Goal: Task Accomplishment & Management: Manage account settings

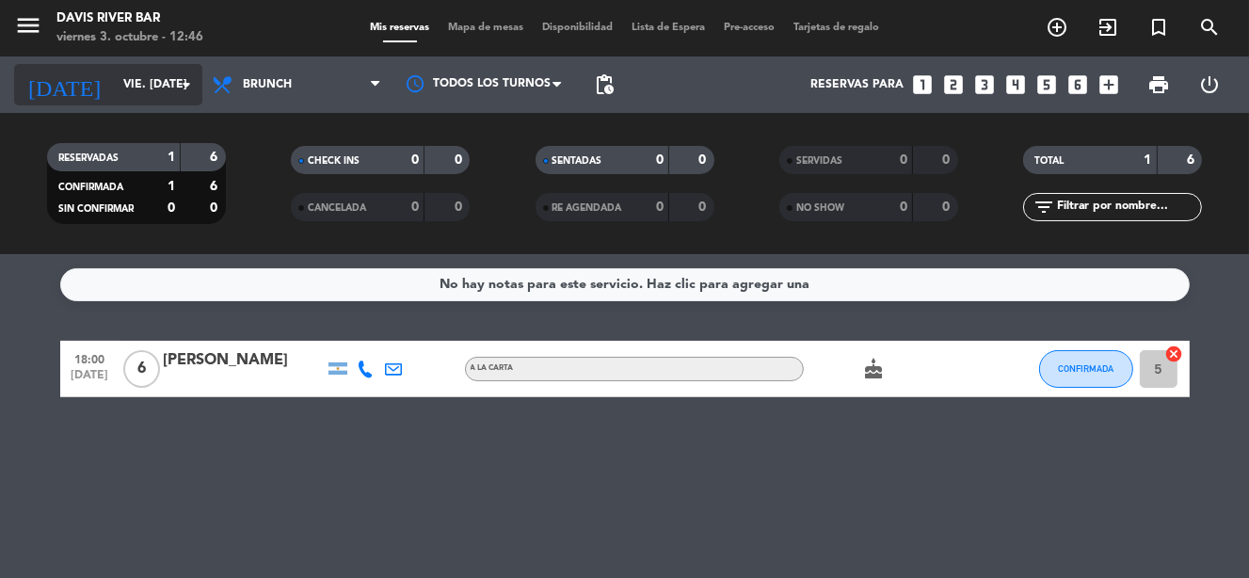
click at [114, 77] on input "vie. [DATE]" at bounding box center [193, 85] width 158 height 32
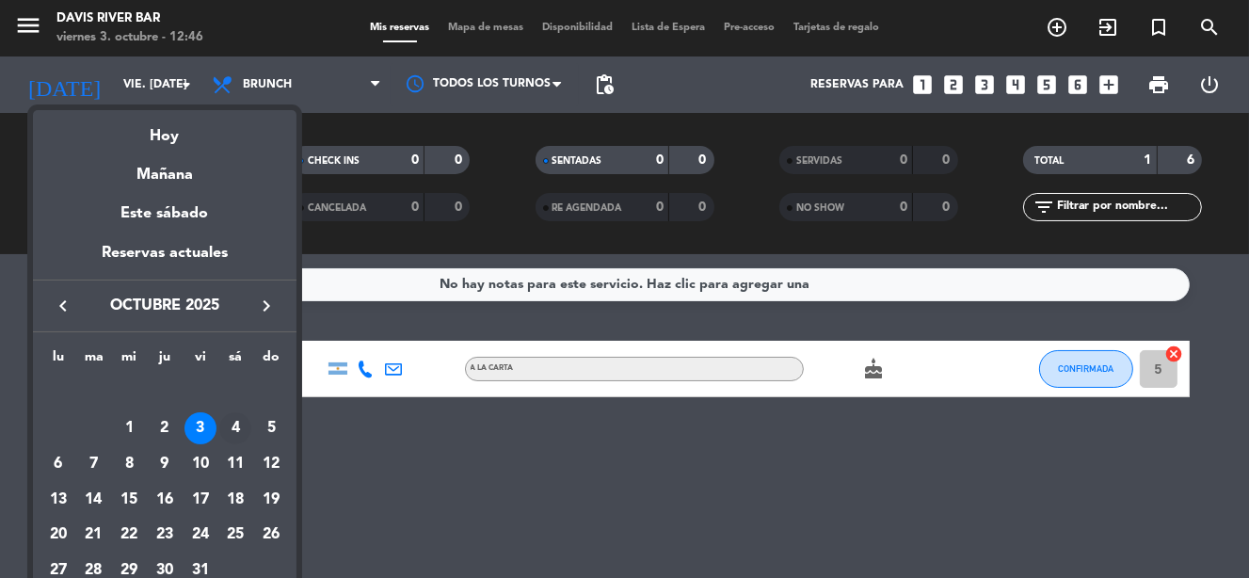
click at [234, 418] on div "4" at bounding box center [235, 428] width 32 height 32
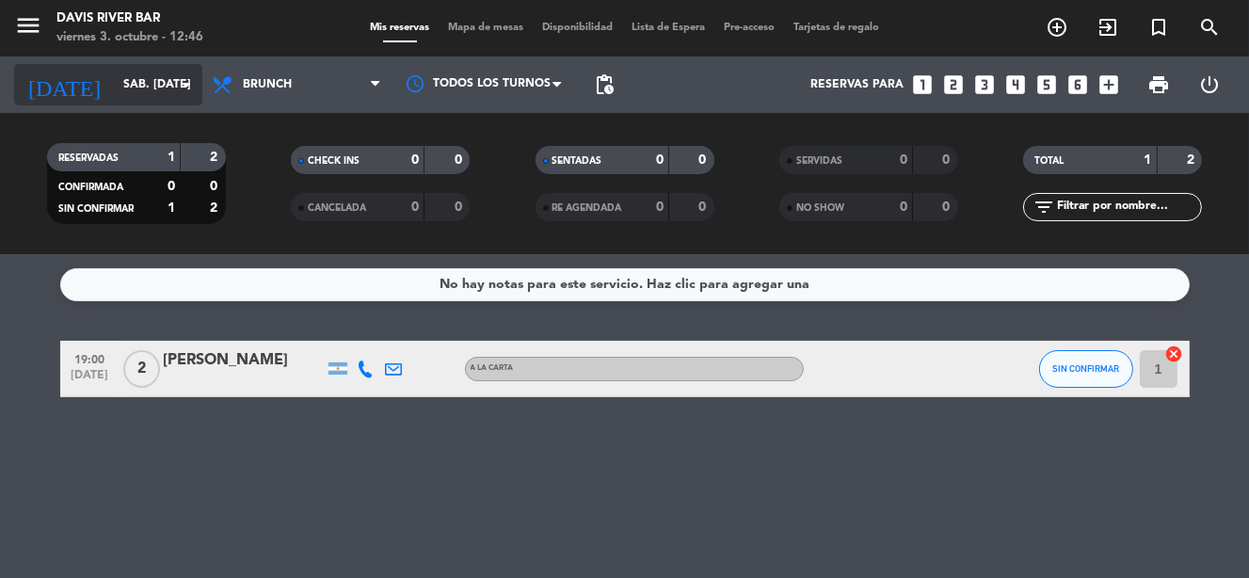
click at [146, 83] on input "sáb. [DATE]" at bounding box center [193, 85] width 158 height 32
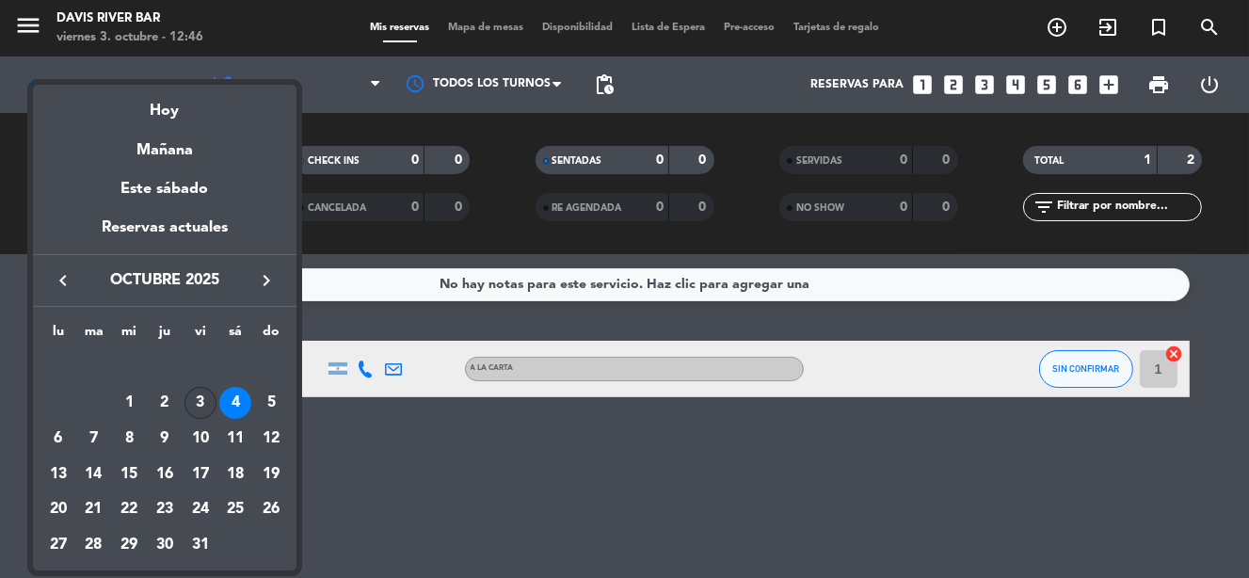
click at [198, 401] on div "3" at bounding box center [200, 403] width 32 height 32
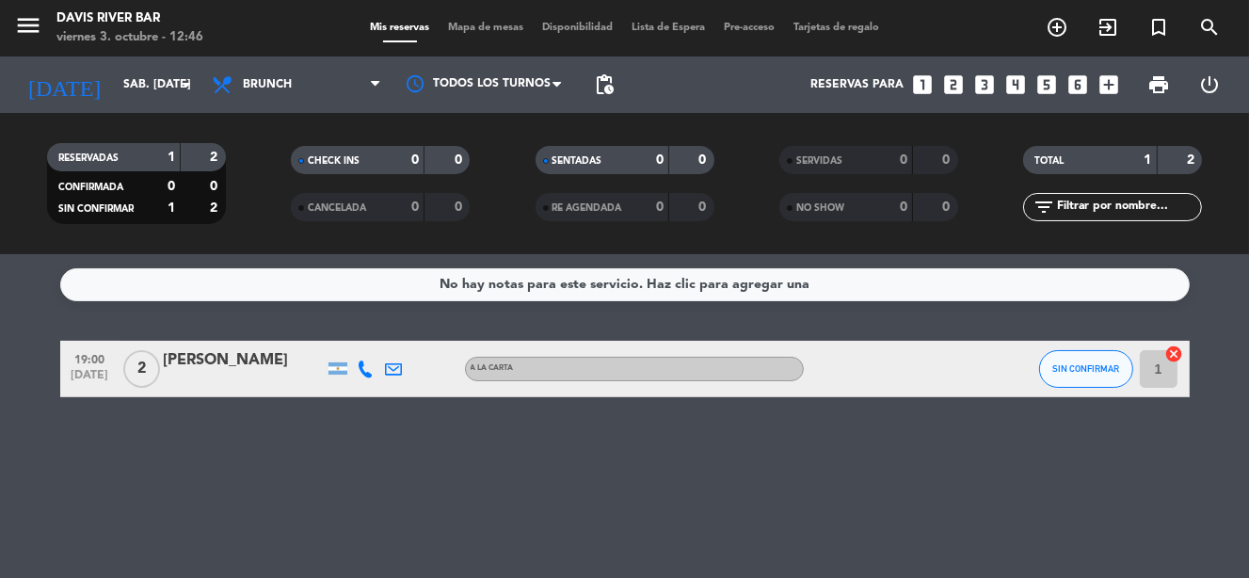
type input "vie. [DATE]"
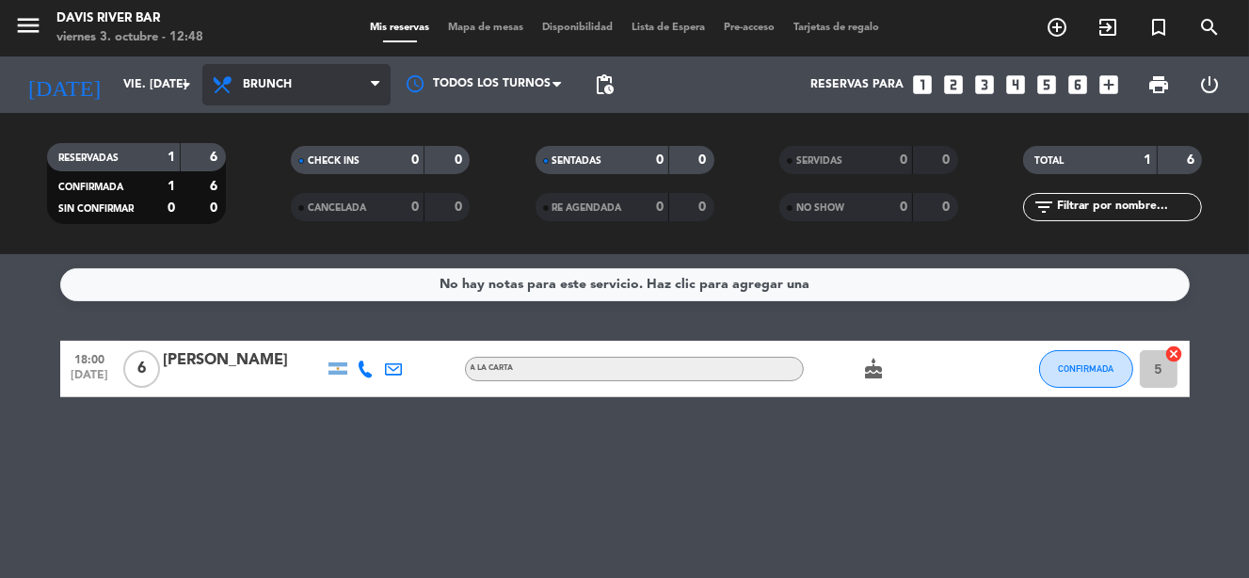
click at [372, 78] on icon at bounding box center [375, 84] width 8 height 15
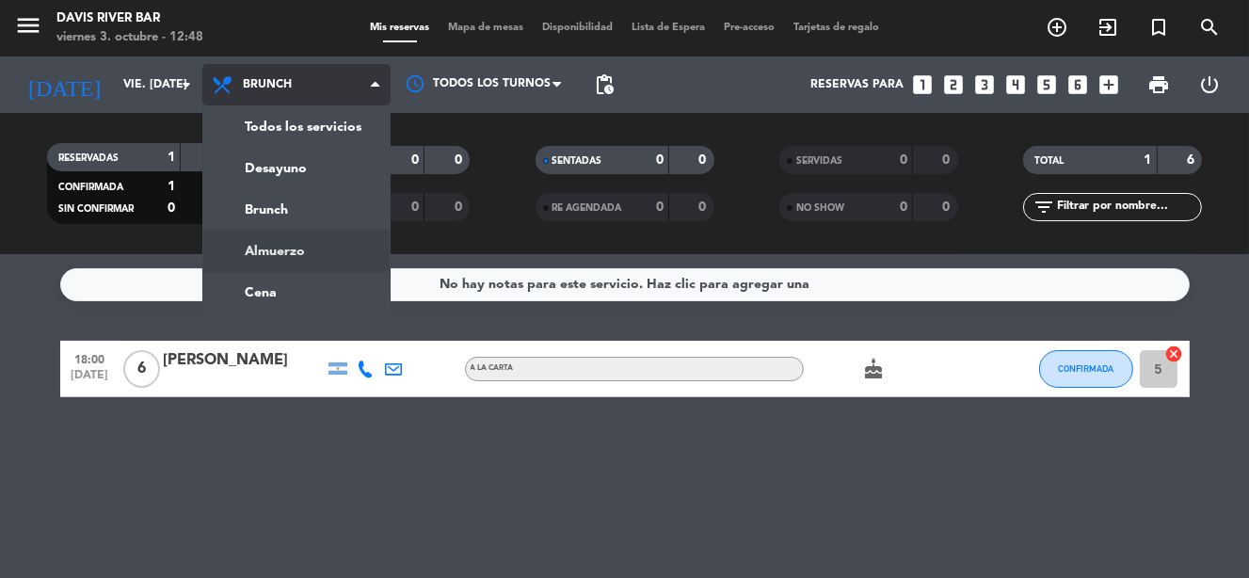
click at [304, 246] on div "menu [PERSON_NAME] River [PERSON_NAME] 3. octubre - 12:48 Mis reservas Mapa de …" at bounding box center [624, 127] width 1249 height 254
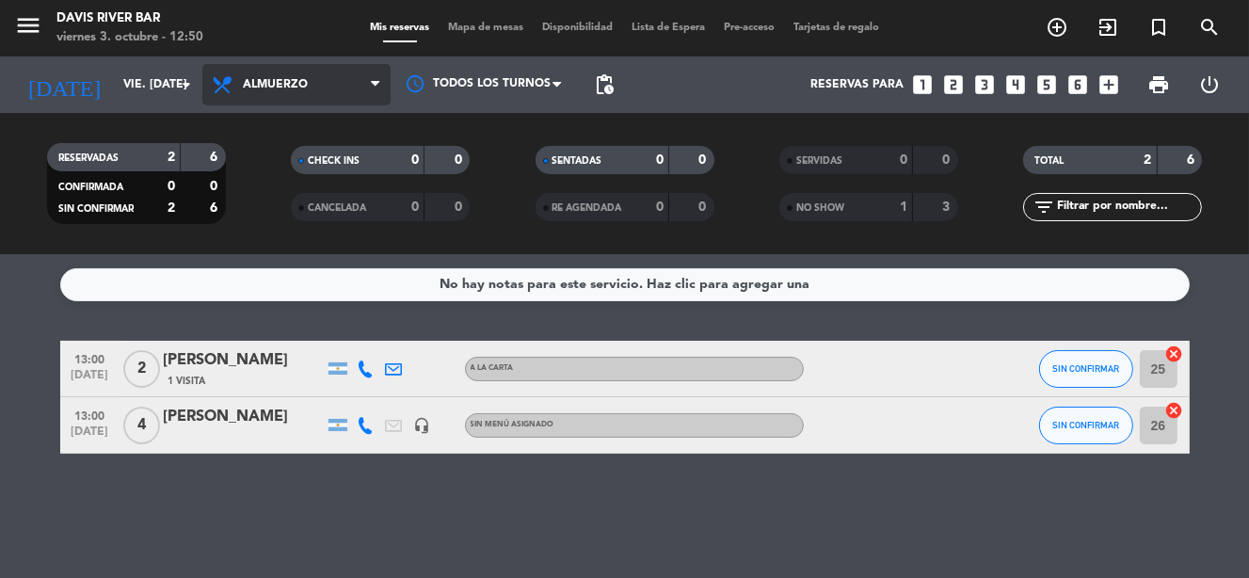
click at [382, 85] on span at bounding box center [380, 85] width 19 height 18
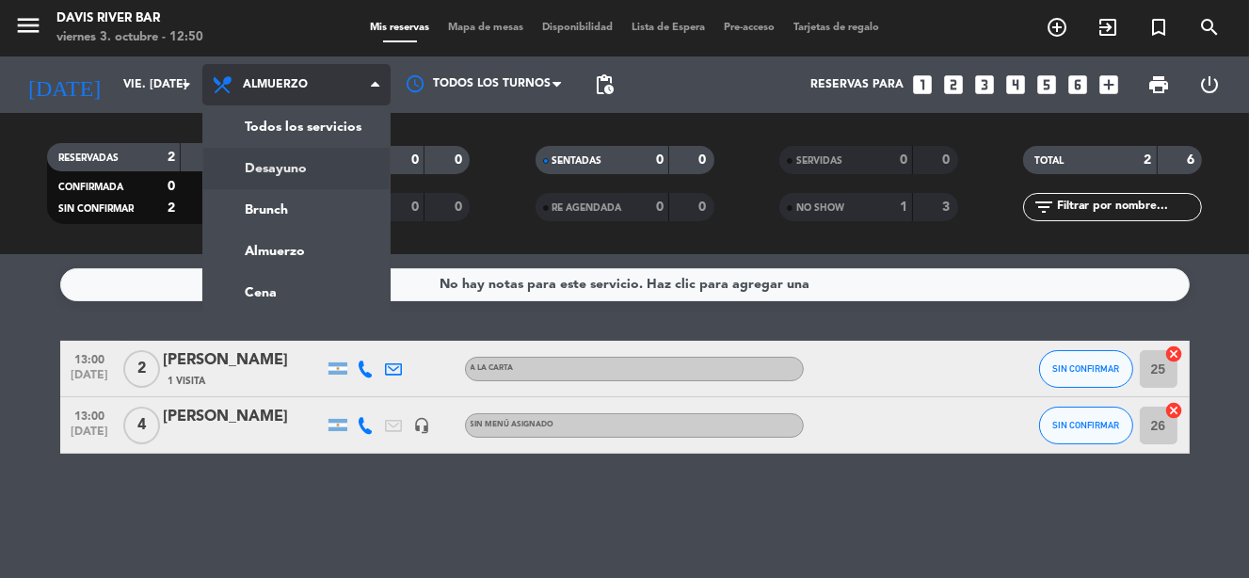
click at [310, 159] on div "menu [PERSON_NAME] River [PERSON_NAME] 3. octubre - 12:50 Mis reservas Mapa de …" at bounding box center [624, 127] width 1249 height 254
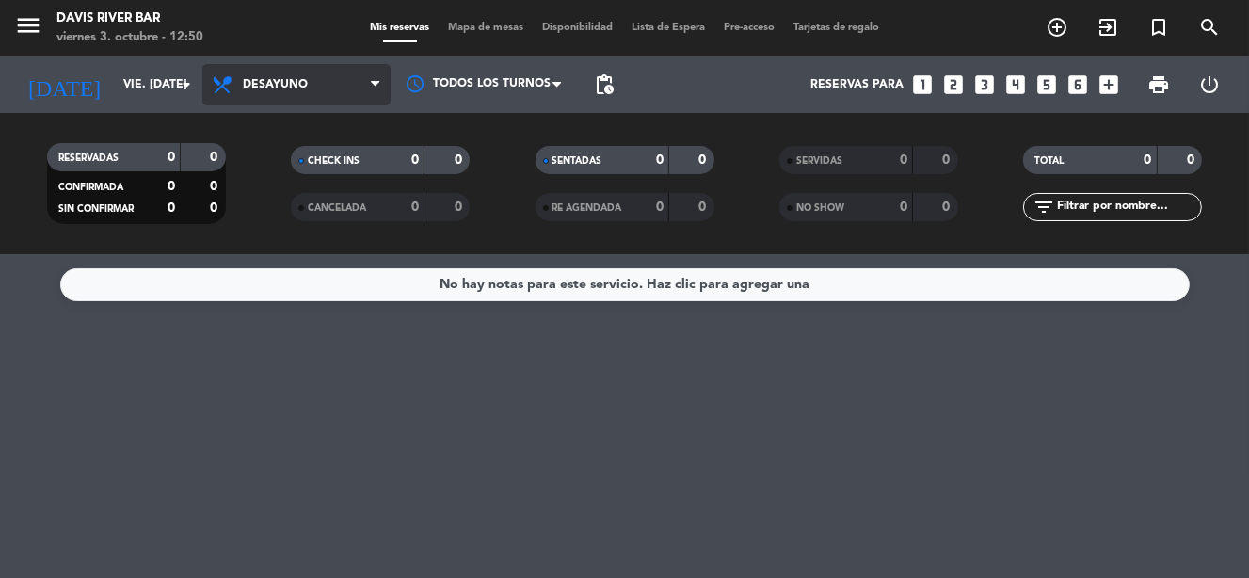
click at [372, 80] on icon at bounding box center [375, 84] width 8 height 15
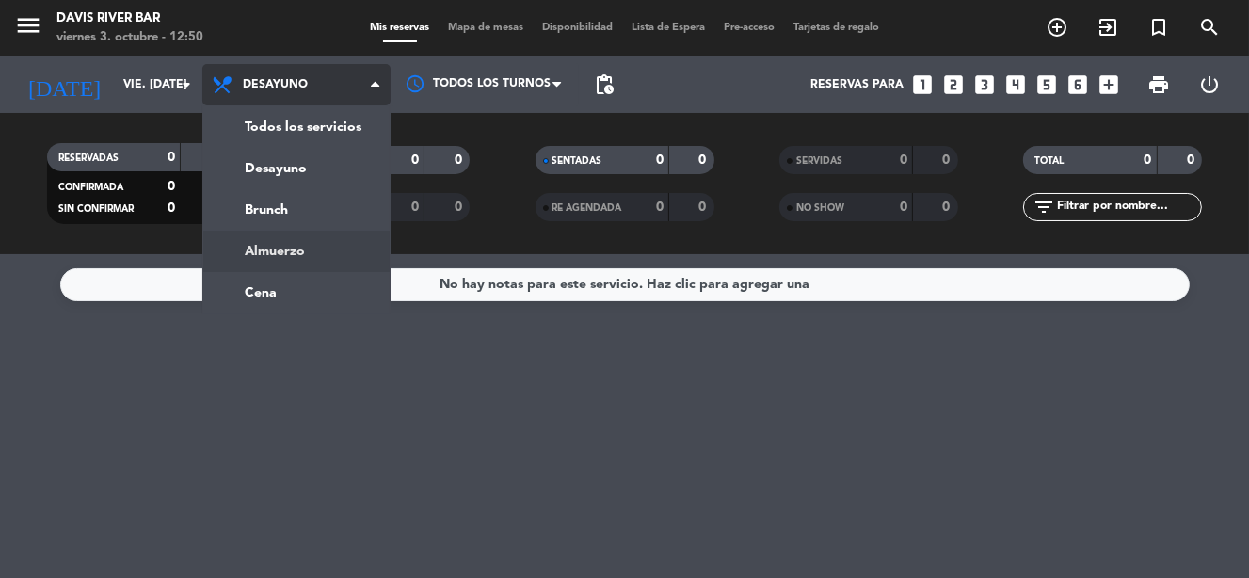
click at [328, 239] on div "menu [PERSON_NAME] River [PERSON_NAME] 3. octubre - 12:50 Mis reservas Mapa de …" at bounding box center [624, 127] width 1249 height 254
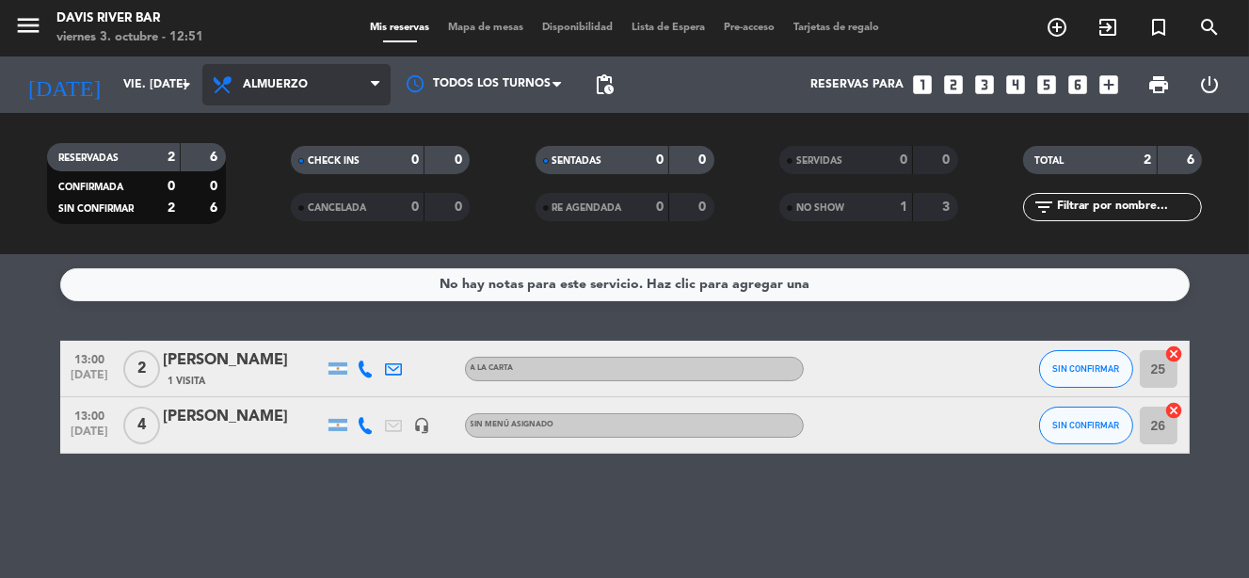
click at [373, 86] on icon at bounding box center [375, 84] width 8 height 15
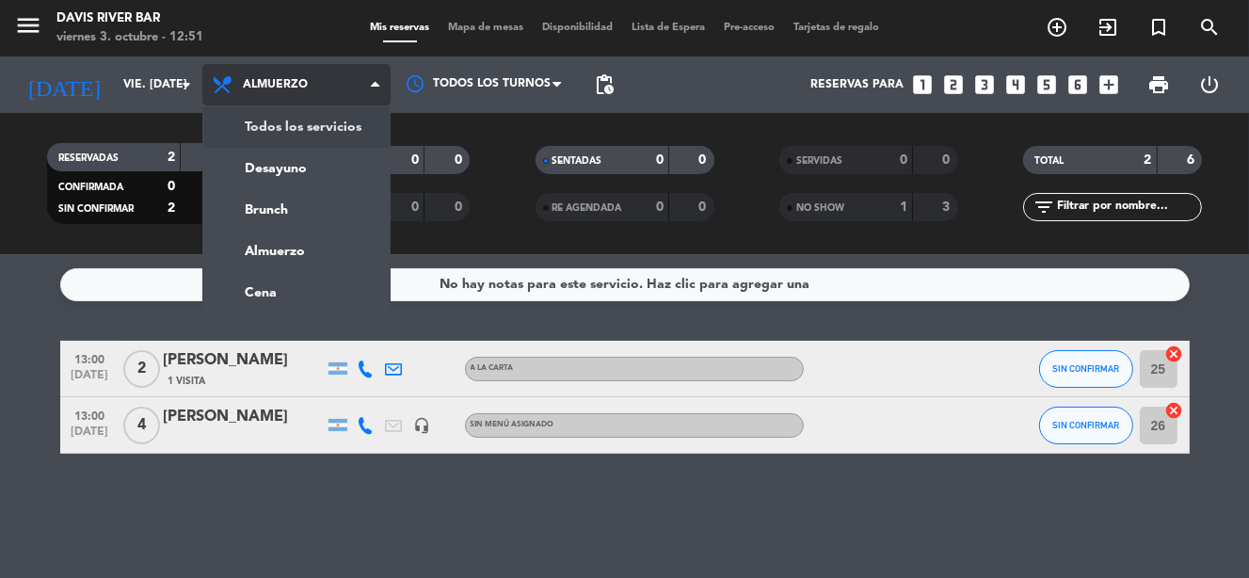
click at [375, 87] on icon at bounding box center [375, 84] width 8 height 15
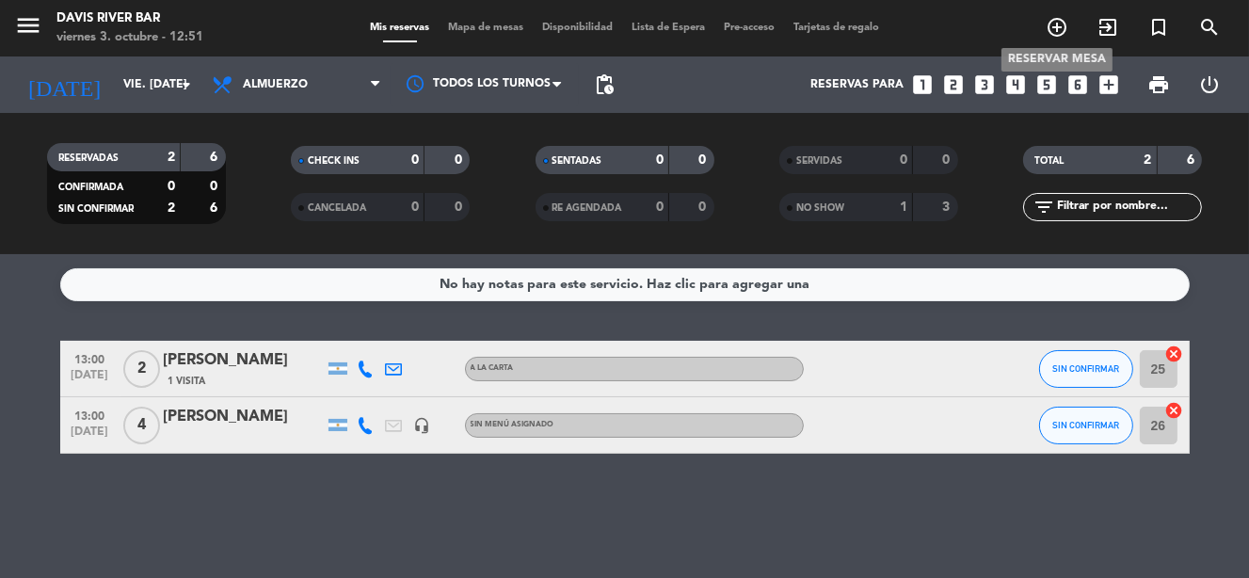
click at [1059, 23] on icon "add_circle_outline" at bounding box center [1057, 27] width 23 height 23
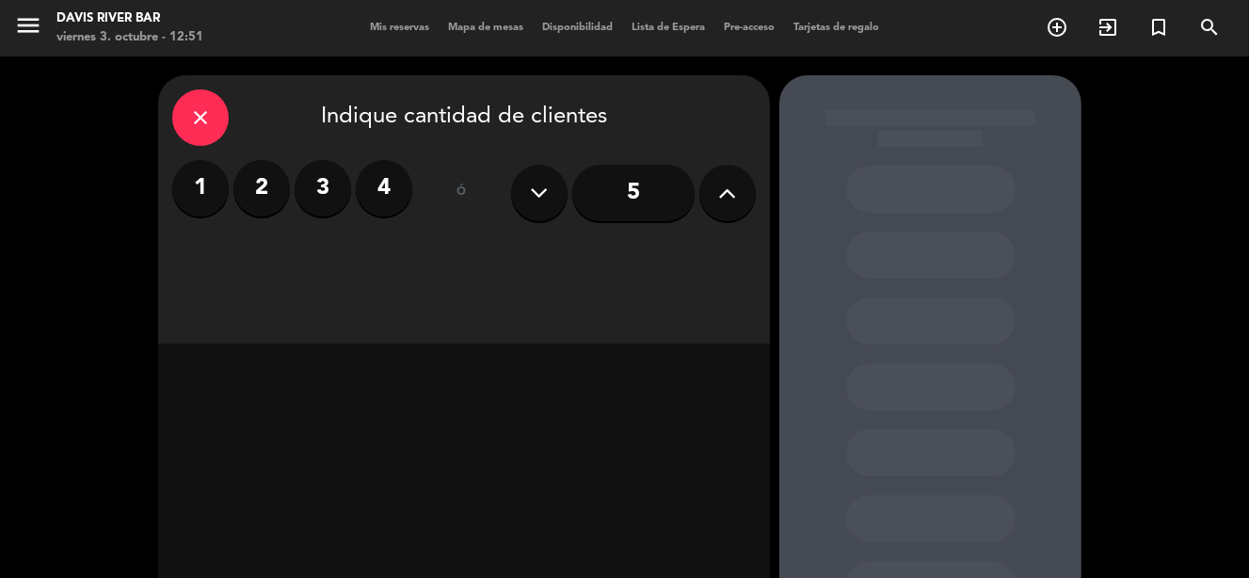
click at [726, 190] on icon at bounding box center [728, 193] width 18 height 28
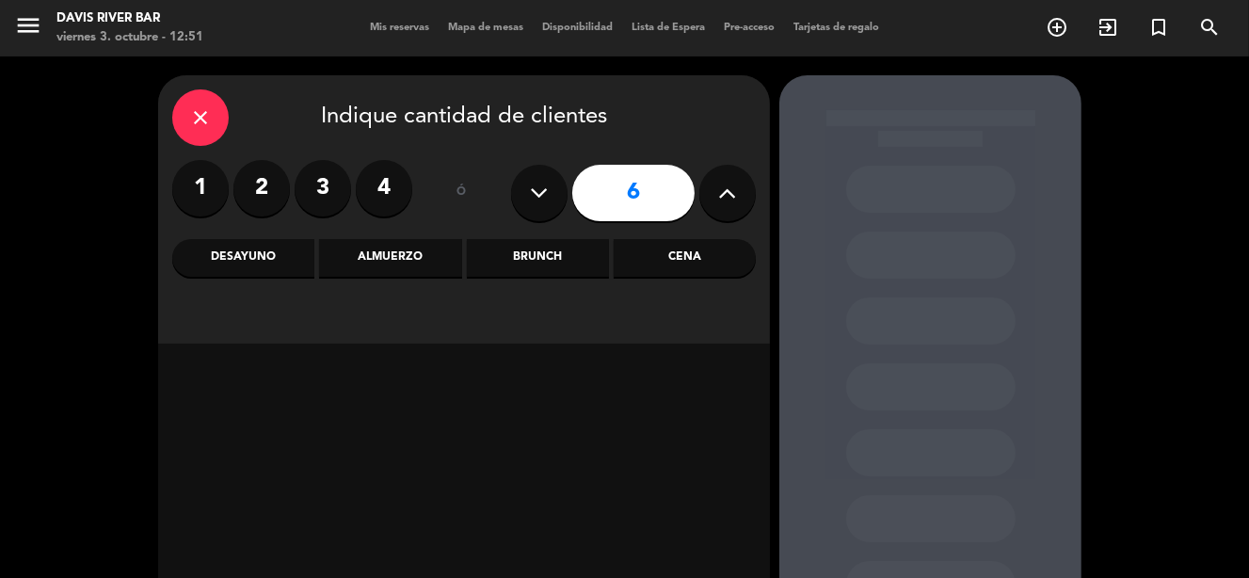
click at [726, 188] on icon at bounding box center [728, 193] width 18 height 28
type input "7"
click at [379, 254] on div "Almuerzo" at bounding box center [390, 258] width 142 height 38
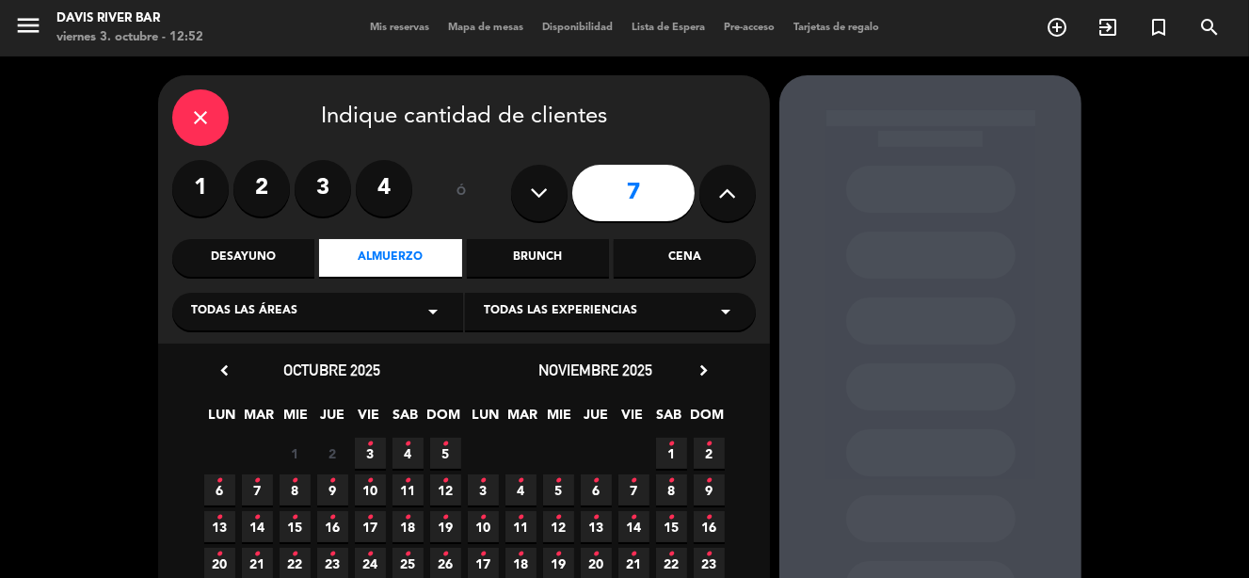
click at [372, 450] on icon "•" at bounding box center [370, 444] width 7 height 30
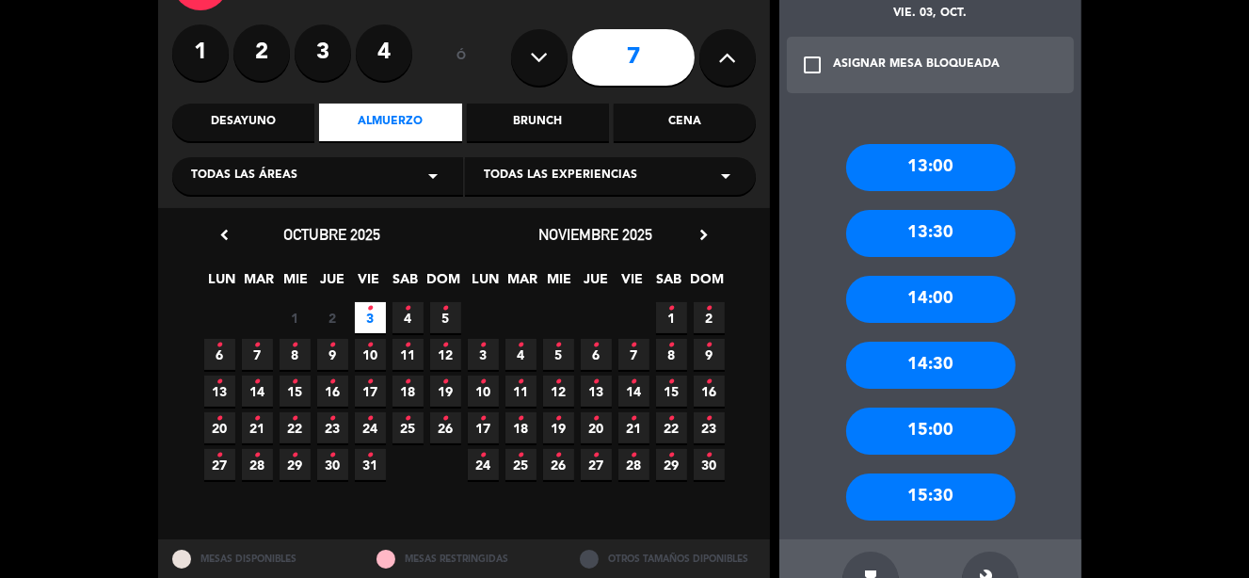
scroll to position [168, 0]
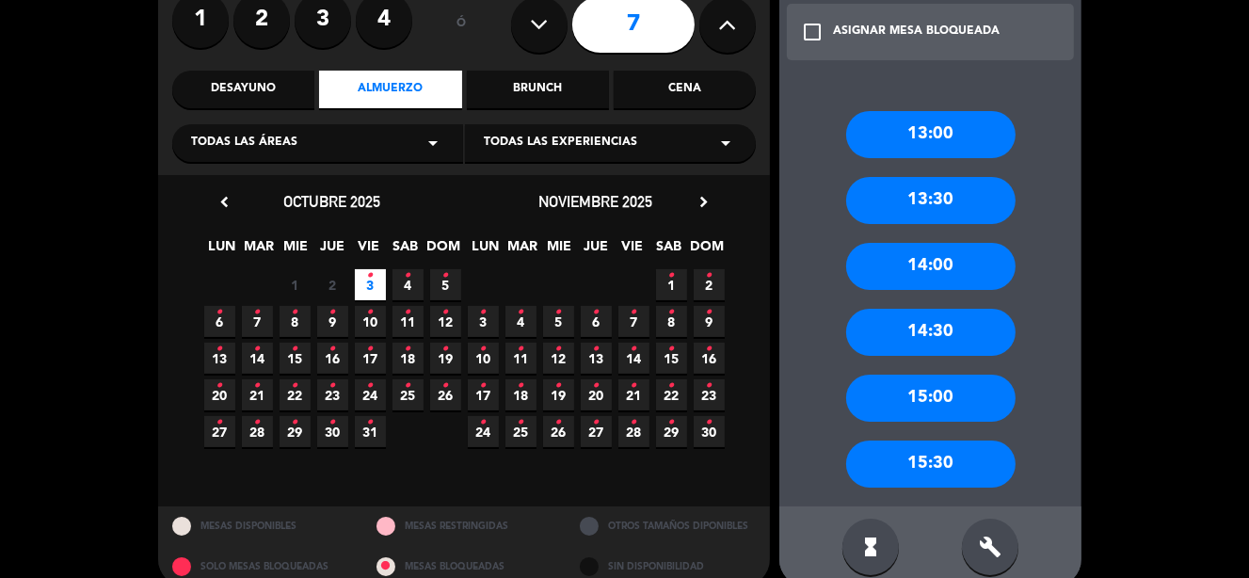
click at [887, 134] on div "13:00" at bounding box center [930, 134] width 169 height 47
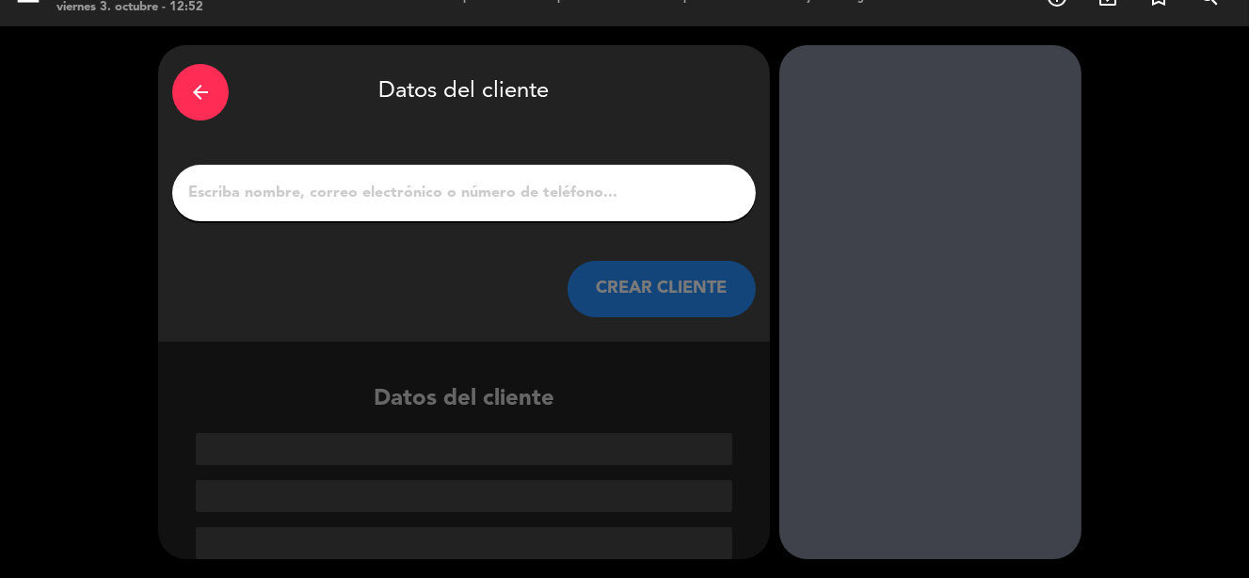
click at [280, 192] on input "1" at bounding box center [463, 193] width 555 height 26
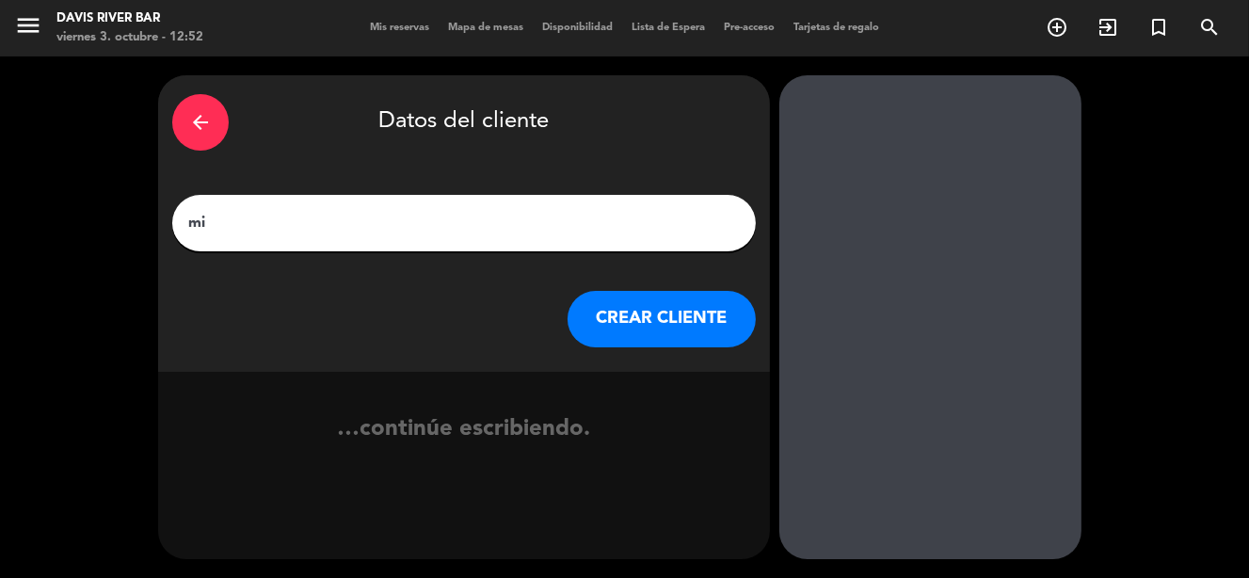
type input "m"
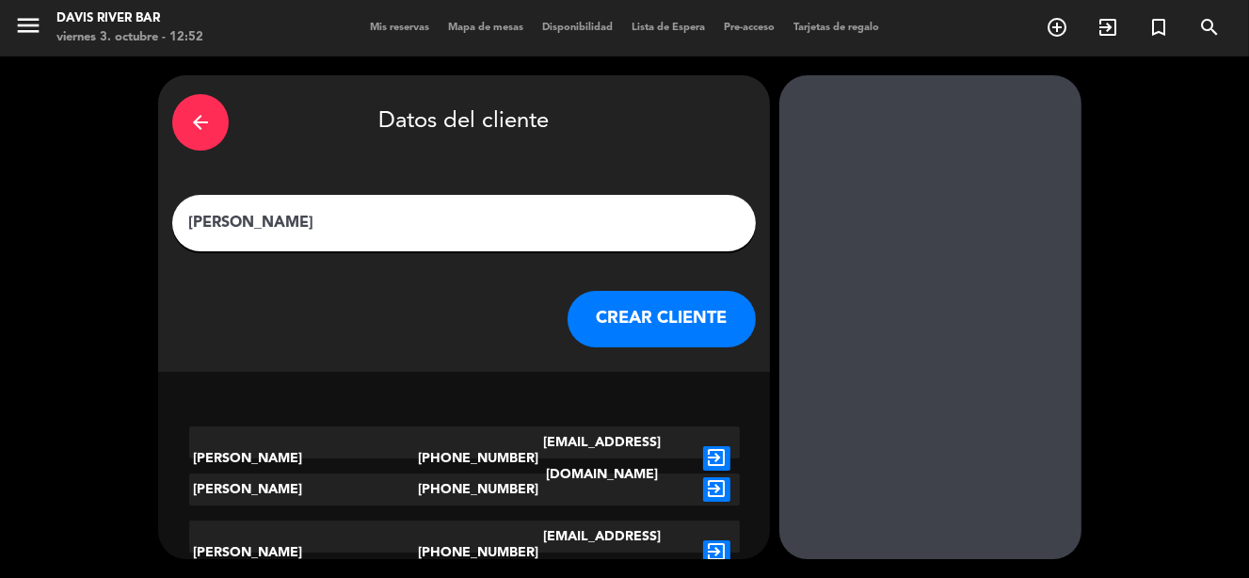
type input "[PERSON_NAME]"
click at [614, 329] on button "CREAR CLIENTE" at bounding box center [662, 319] width 188 height 56
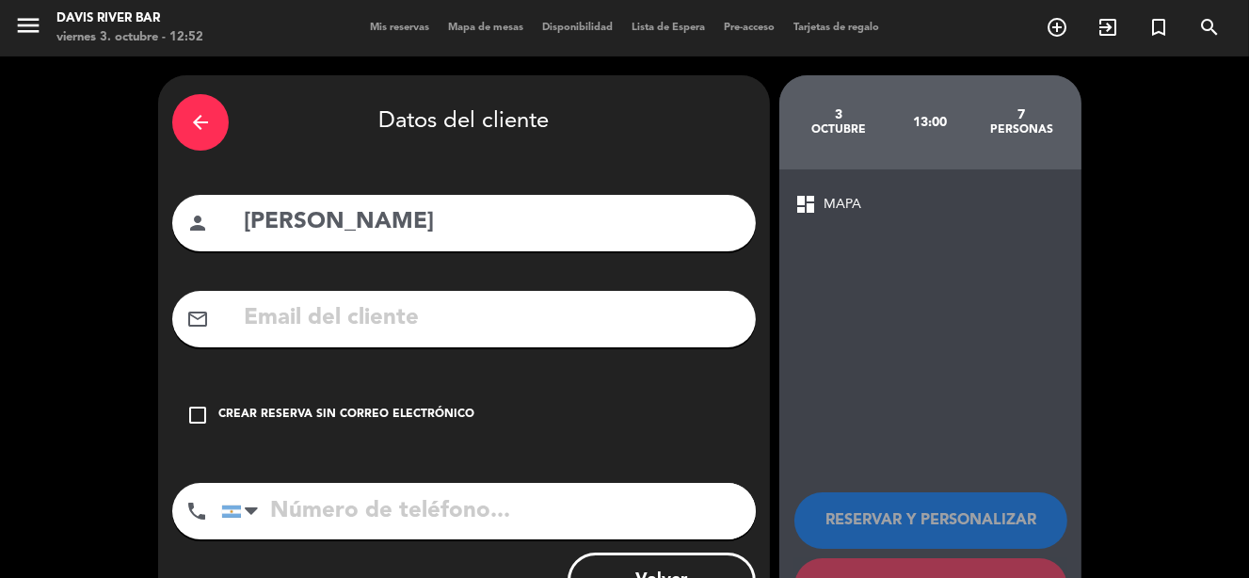
click at [196, 411] on icon "check_box_outline_blank" at bounding box center [197, 415] width 23 height 23
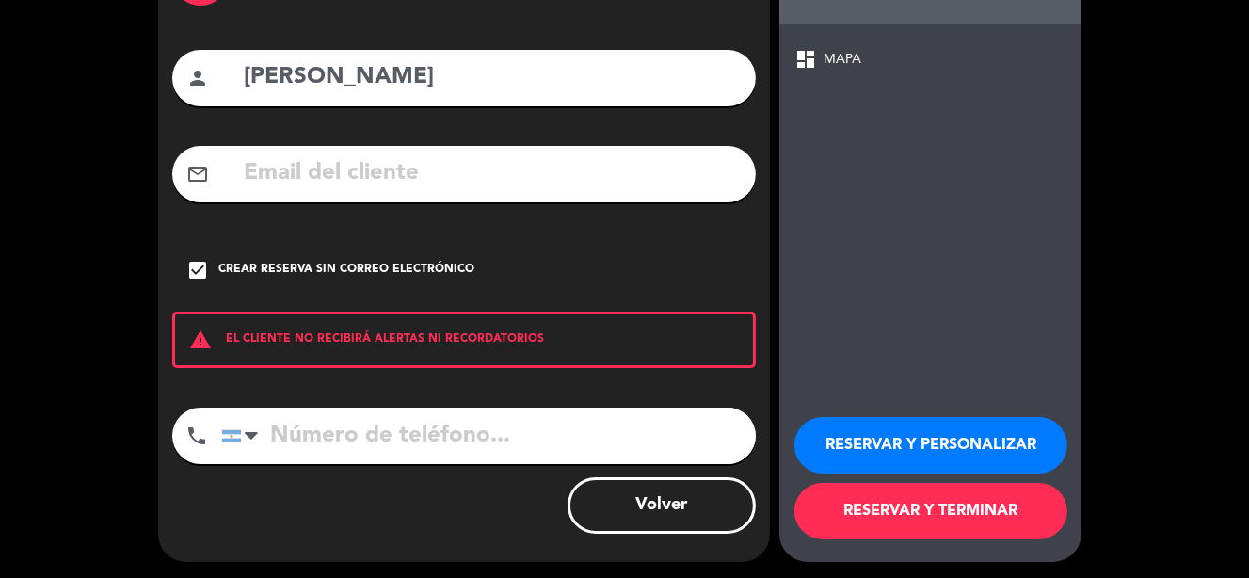
scroll to position [148, 0]
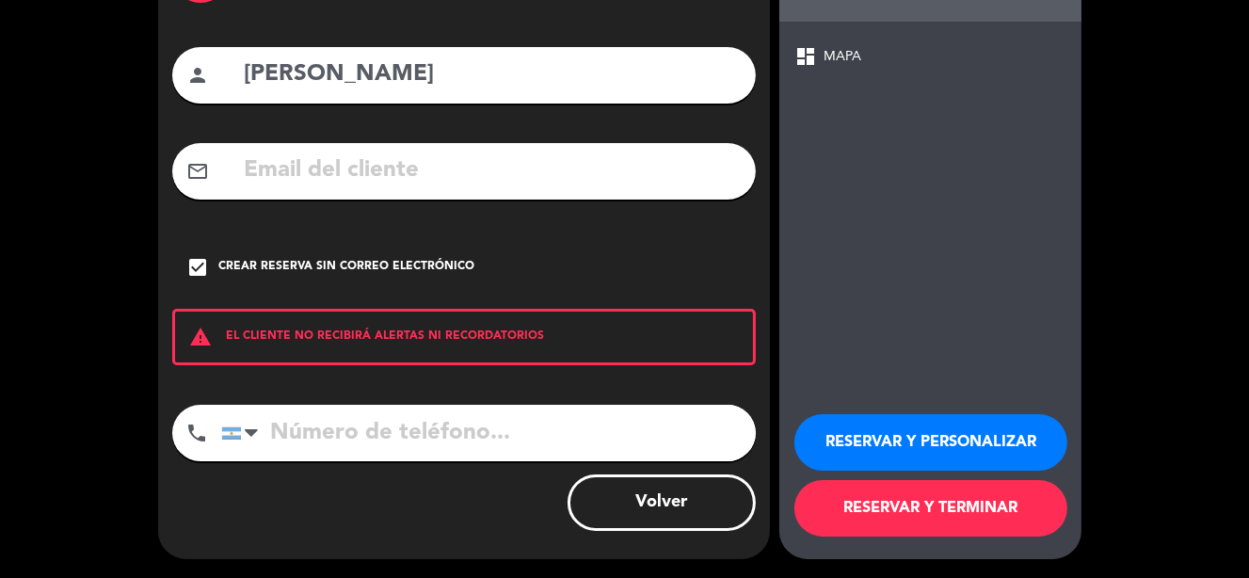
click at [828, 502] on button "RESERVAR Y TERMINAR" at bounding box center [930, 508] width 273 height 56
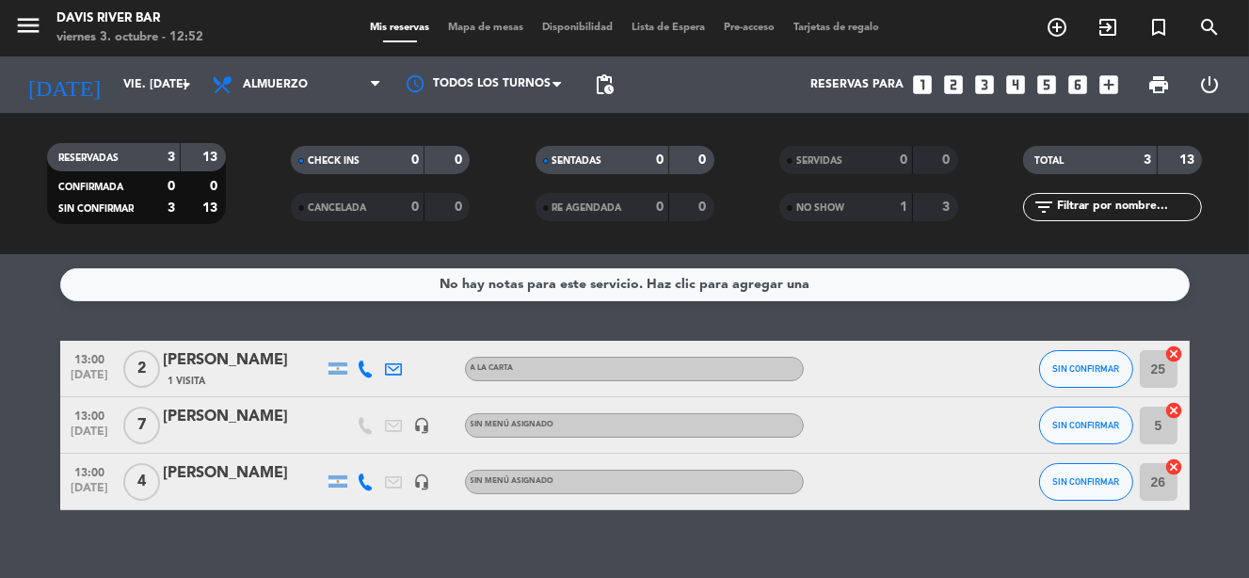
click at [1151, 427] on input "5" at bounding box center [1159, 426] width 38 height 38
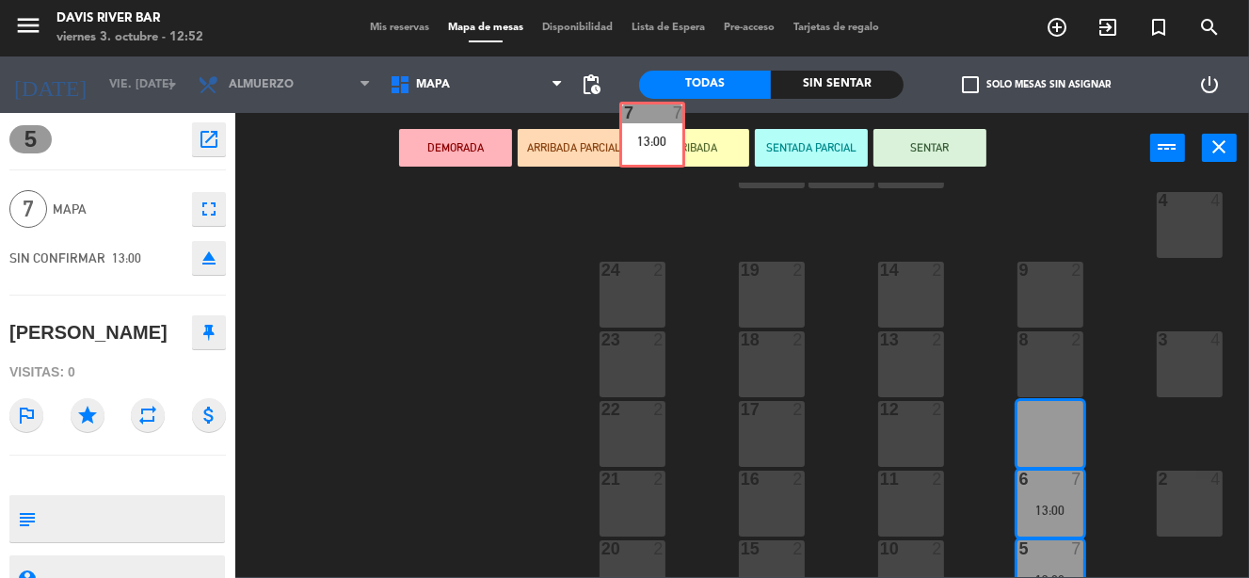
scroll to position [578, 0]
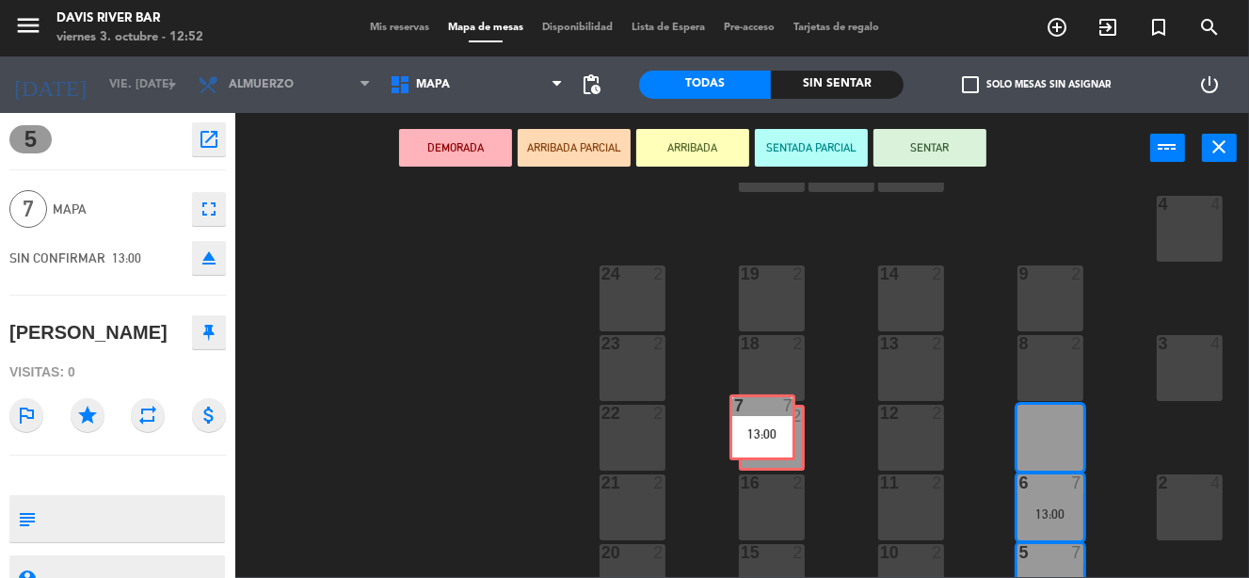
drag, startPoint x: 1035, startPoint y: 349, endPoint x: 761, endPoint y: 374, distance: 275.0
click at [752, 415] on div "56 lock 6 55 lock 6 54 lock 6 49 lock 4 48 lock 4 47 lock 4 46 lock 4 45 lock 4…" at bounding box center [748, 380] width 1001 height 394
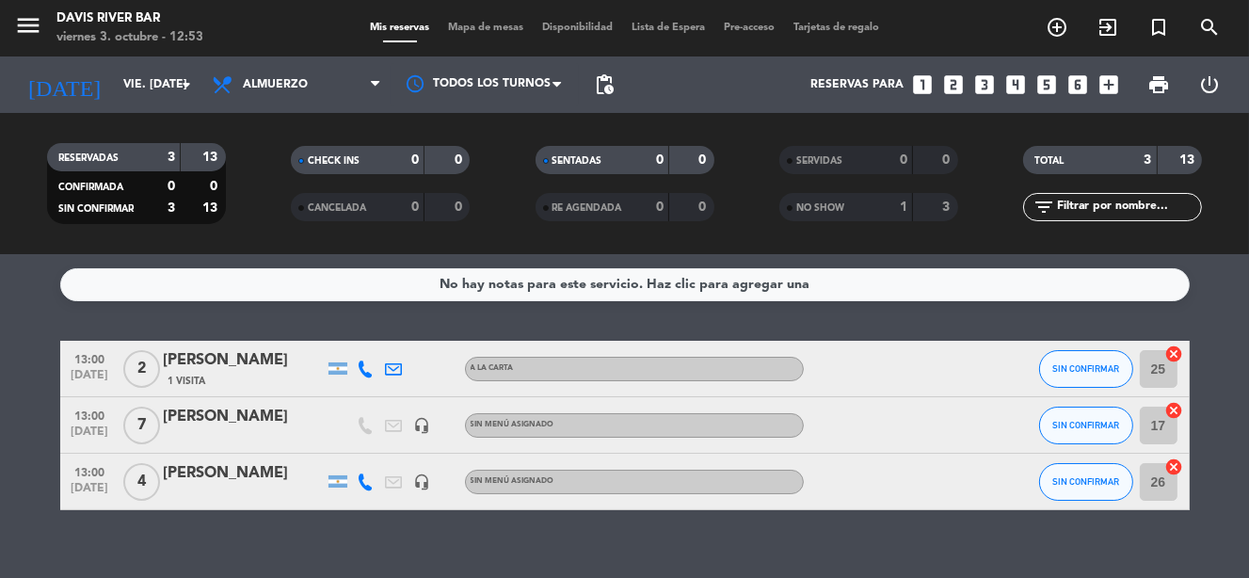
click at [1153, 424] on input "17" at bounding box center [1159, 426] width 38 height 38
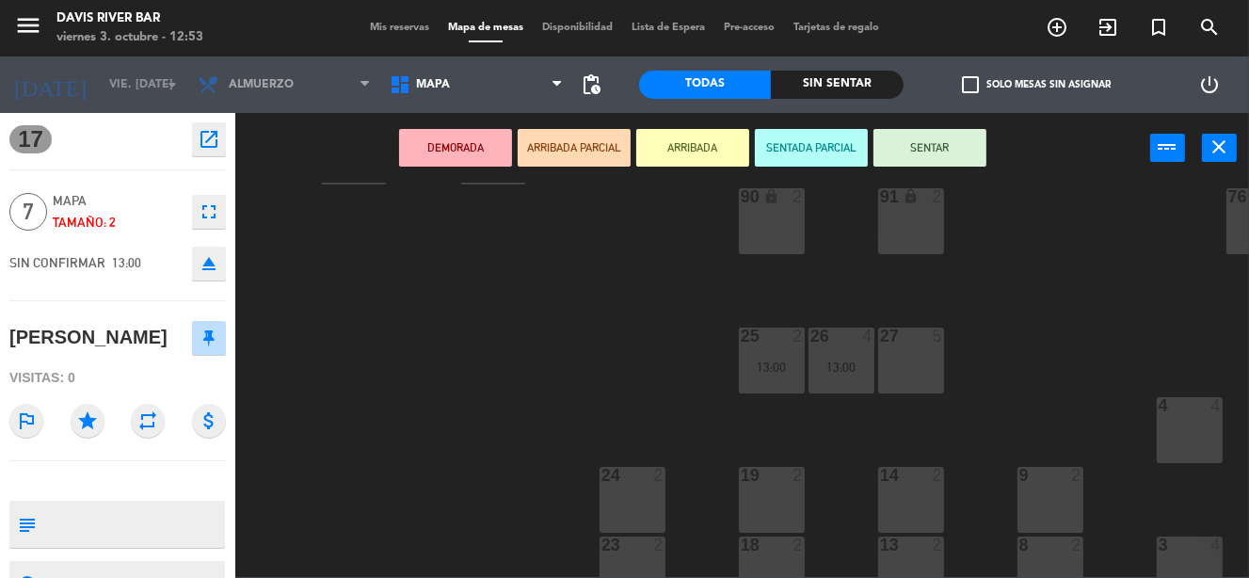
scroll to position [659, 0]
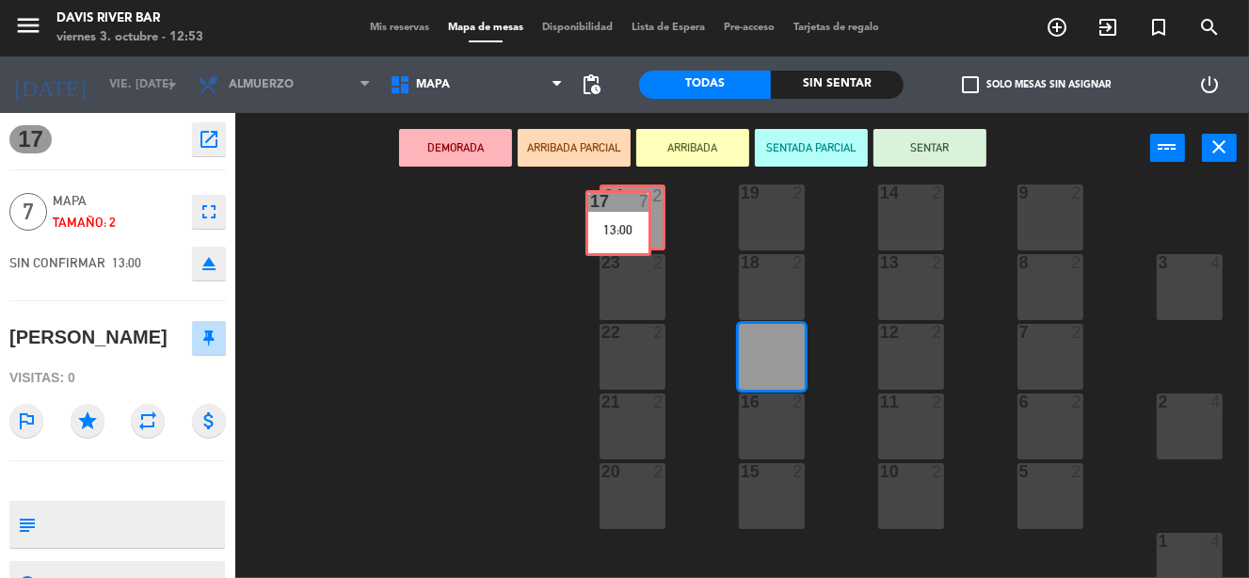
drag, startPoint x: 780, startPoint y: 337, endPoint x: 627, endPoint y: 203, distance: 203.5
click at [627, 203] on div "56 lock 6 55 lock 6 54 lock 6 49 lock 4 48 lock 4 47 lock 4 46 lock 4 45 lock 4…" at bounding box center [748, 380] width 1001 height 394
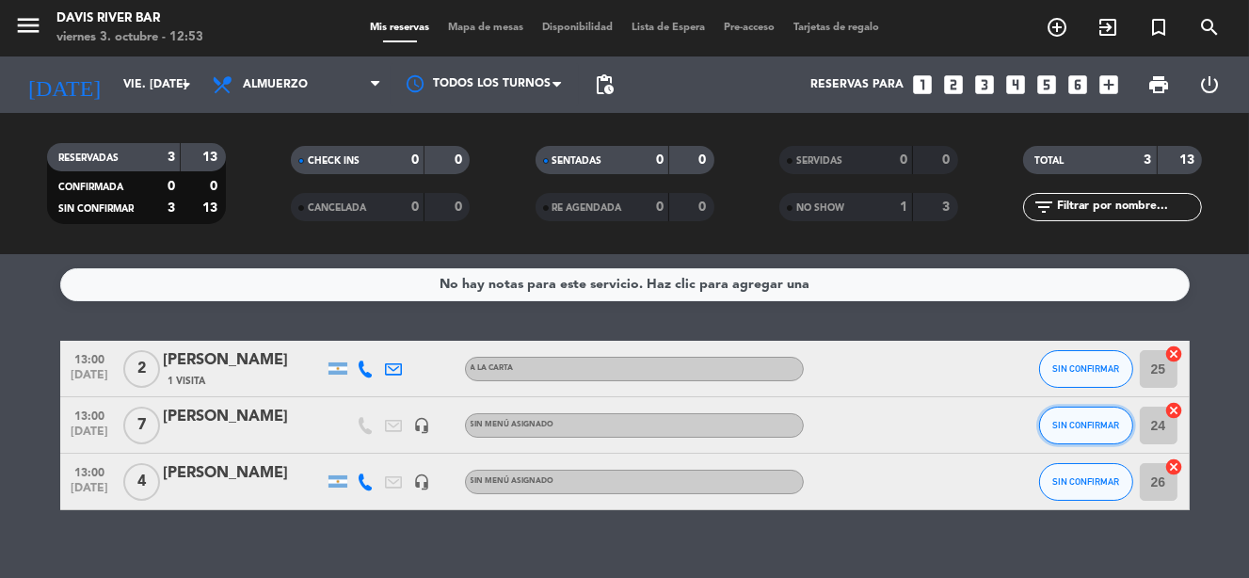
click at [1095, 422] on span "SIN CONFIRMAR" at bounding box center [1085, 425] width 67 height 10
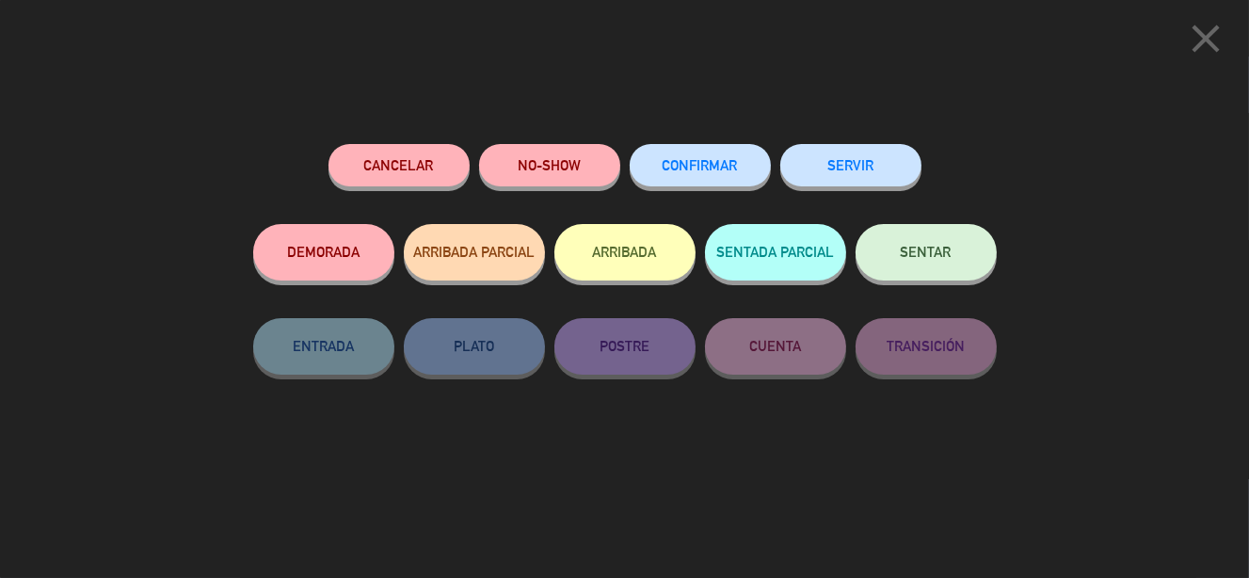
click at [903, 247] on span "SENTAR" at bounding box center [926, 252] width 51 height 16
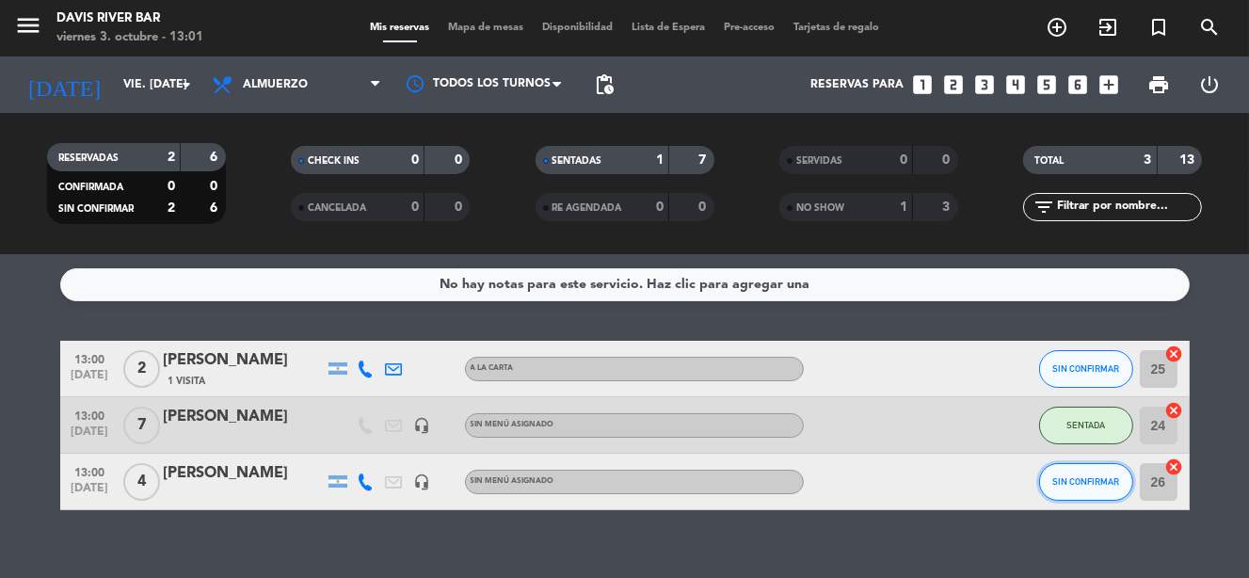
click at [1122, 488] on button "SIN CONFIRMAR" at bounding box center [1086, 482] width 94 height 38
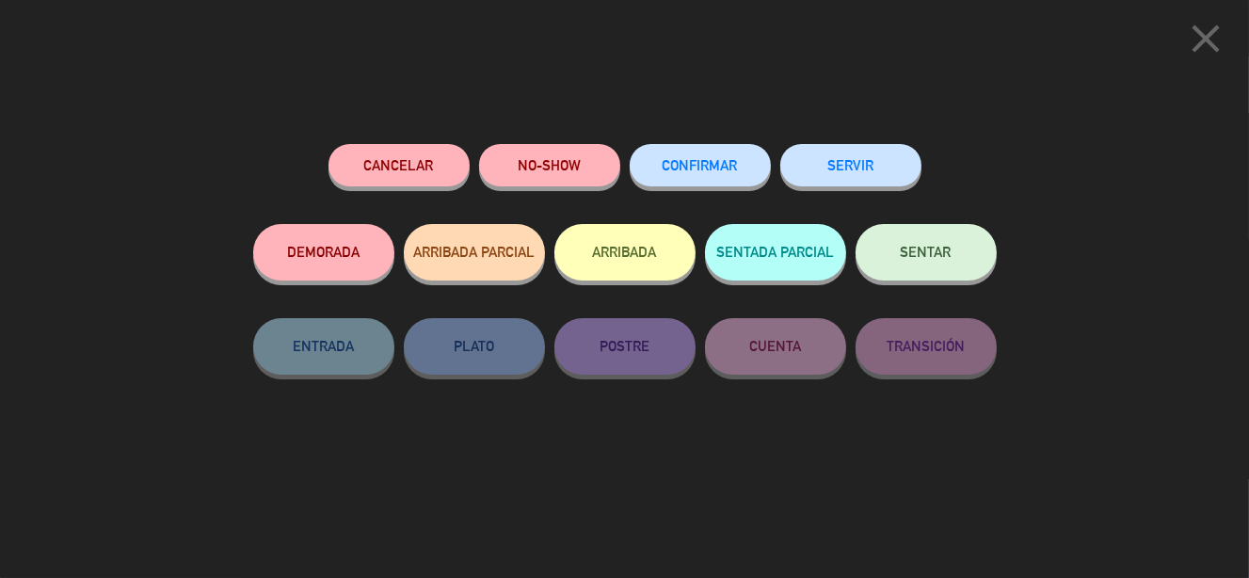
click at [940, 256] on span "SENTAR" at bounding box center [926, 252] width 51 height 16
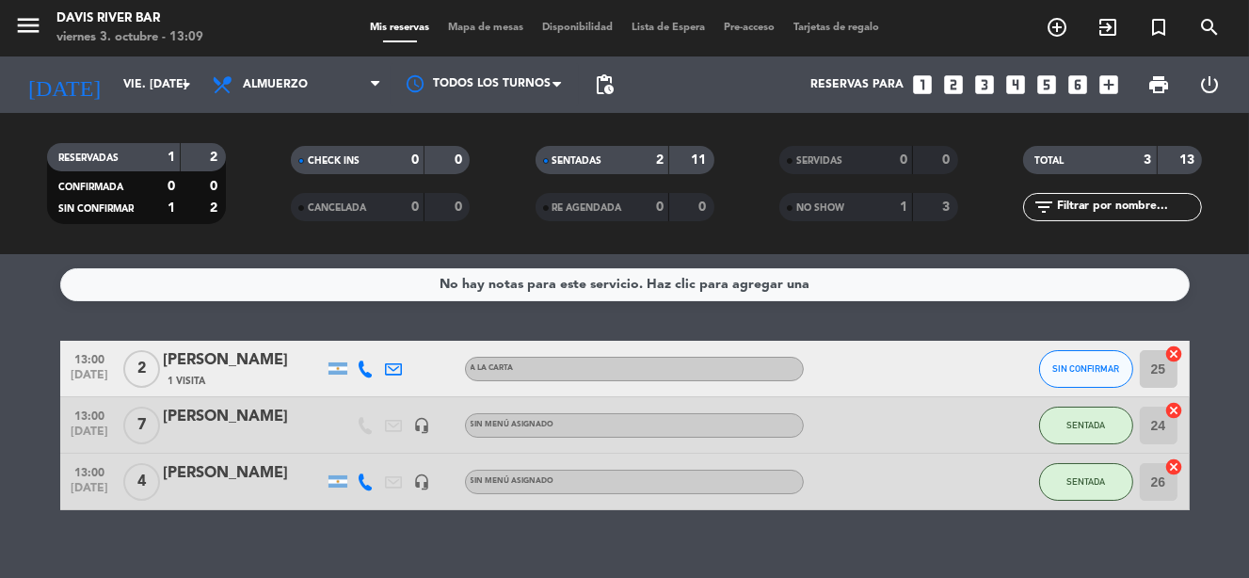
click at [578, 161] on span "SENTADAS" at bounding box center [577, 160] width 50 height 9
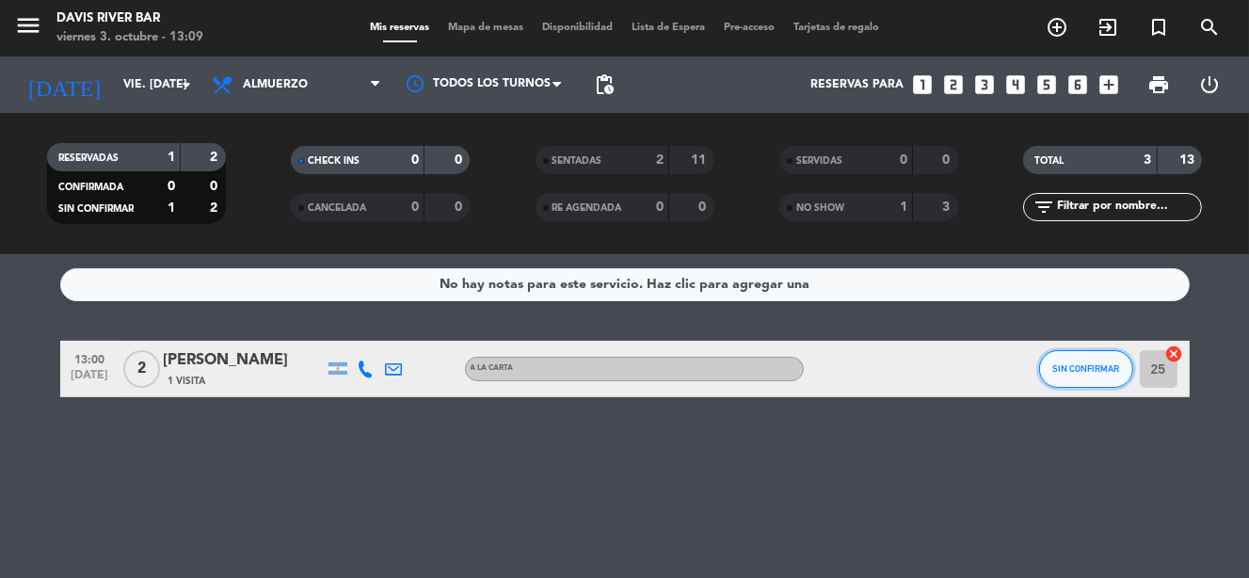
click at [1073, 368] on span "SIN CONFIRMAR" at bounding box center [1085, 368] width 67 height 10
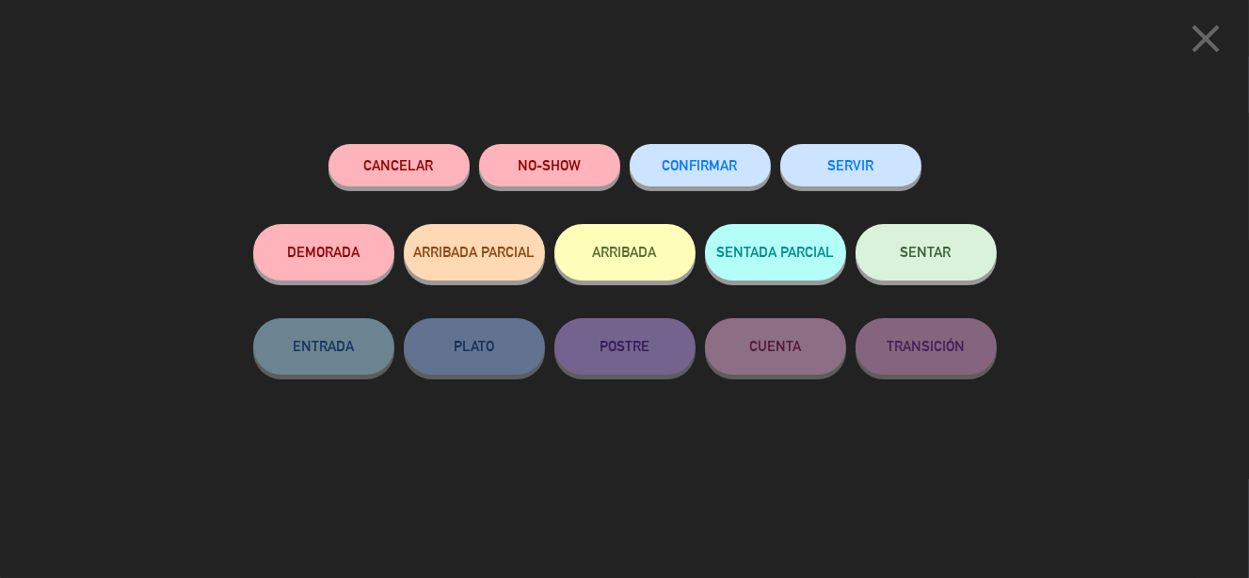
click at [951, 258] on button "SENTAR" at bounding box center [925, 252] width 141 height 56
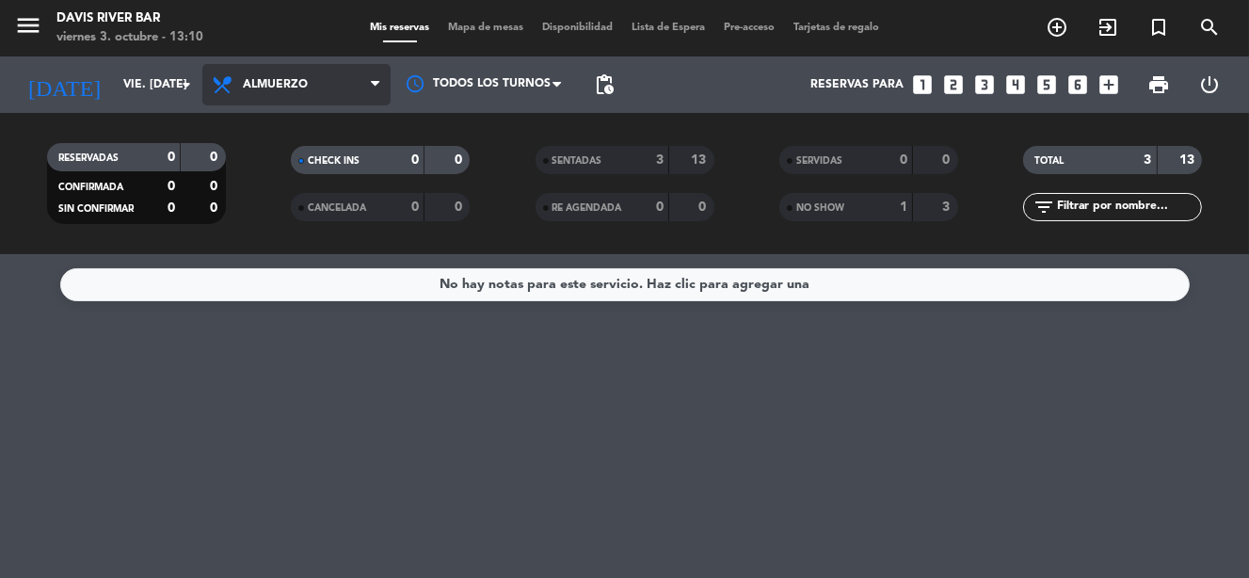
click at [380, 88] on span at bounding box center [380, 85] width 19 height 18
click at [285, 263] on ng-component "menu [PERSON_NAME] River [PERSON_NAME] 3. octubre - 13:10 Mis reservas Mapa de …" at bounding box center [624, 289] width 1249 height 578
click at [367, 88] on span "Almuerzo" at bounding box center [296, 84] width 188 height 41
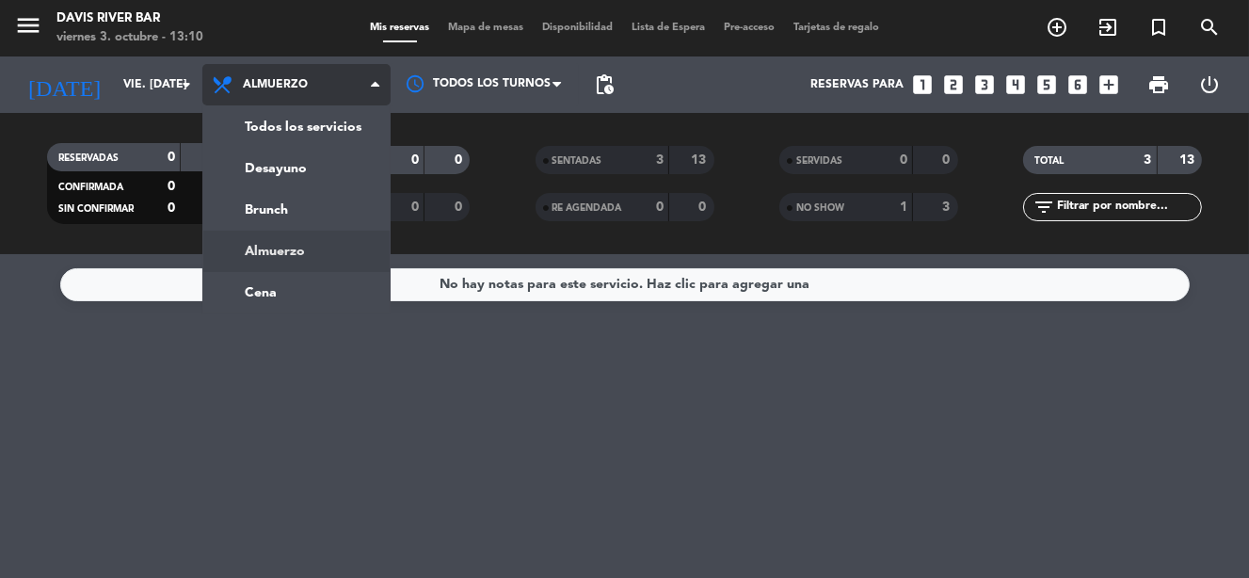
click at [296, 258] on ng-component "menu [PERSON_NAME] River [PERSON_NAME] 3. octubre - 13:10 Mis reservas Mapa de …" at bounding box center [624, 289] width 1249 height 578
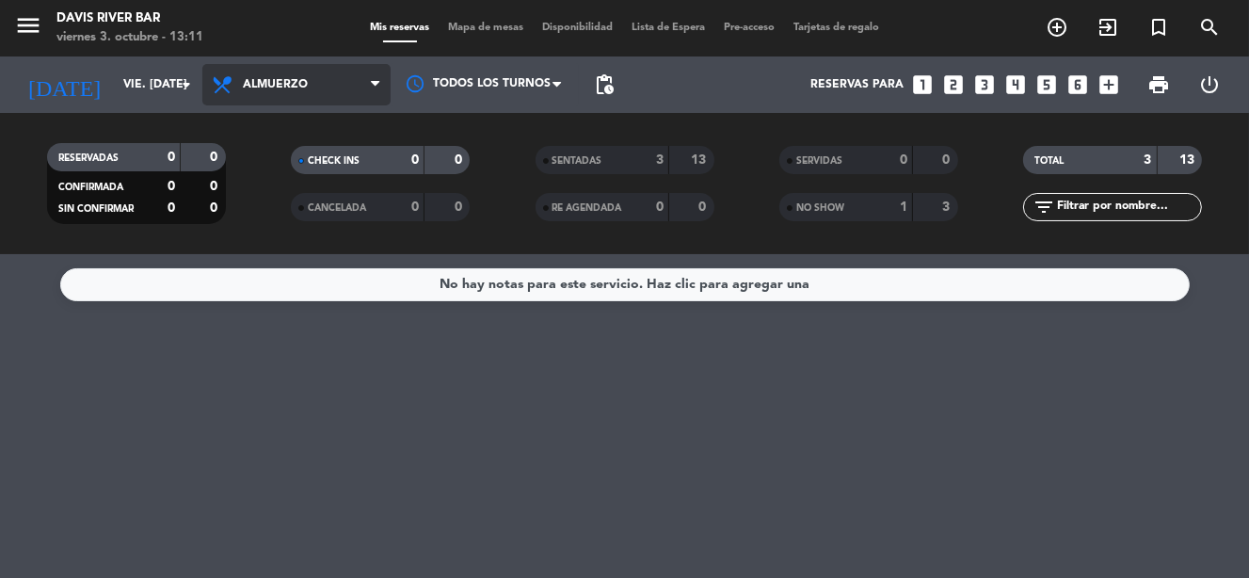
click at [368, 88] on span "Almuerzo" at bounding box center [296, 84] width 188 height 41
click at [318, 240] on div "menu [PERSON_NAME] River [PERSON_NAME] 3. octubre - 13:11 Mis reservas Mapa de …" at bounding box center [624, 127] width 1249 height 254
click at [308, 89] on span "Almuerzo" at bounding box center [296, 84] width 188 height 41
click at [287, 202] on div "menu [PERSON_NAME] River [PERSON_NAME] 3. octubre - 13:39 Mis reservas Mapa de …" at bounding box center [624, 127] width 1249 height 254
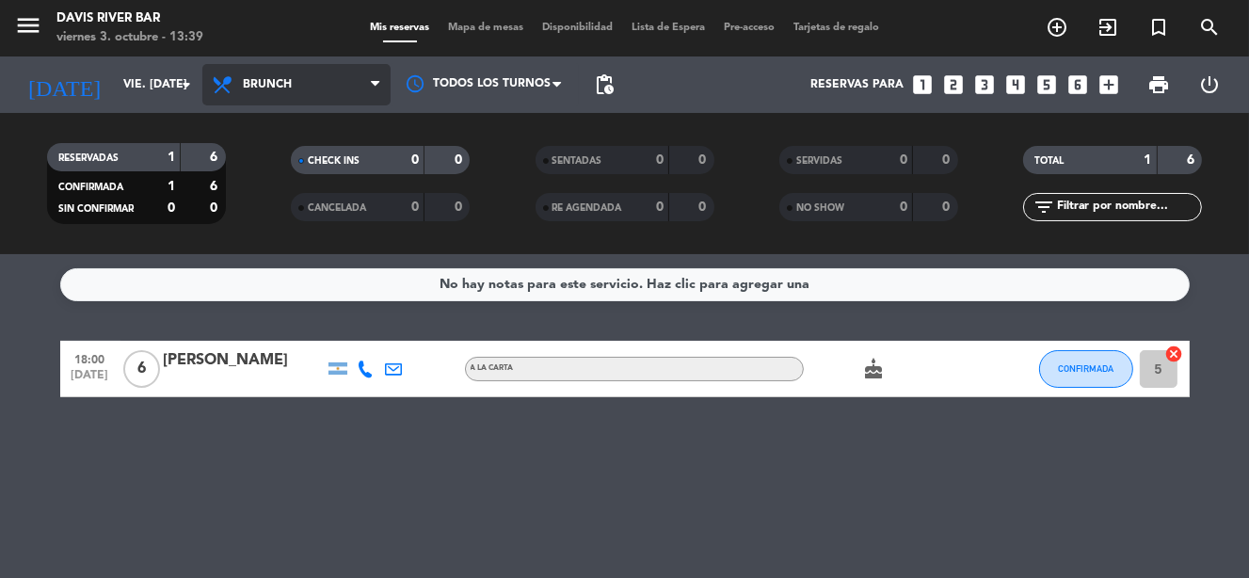
click at [371, 82] on icon at bounding box center [375, 84] width 8 height 15
click at [268, 282] on ng-component "menu [PERSON_NAME] River [PERSON_NAME] 3. octubre - 13:39 Mis reservas Mapa de …" at bounding box center [624, 289] width 1249 height 578
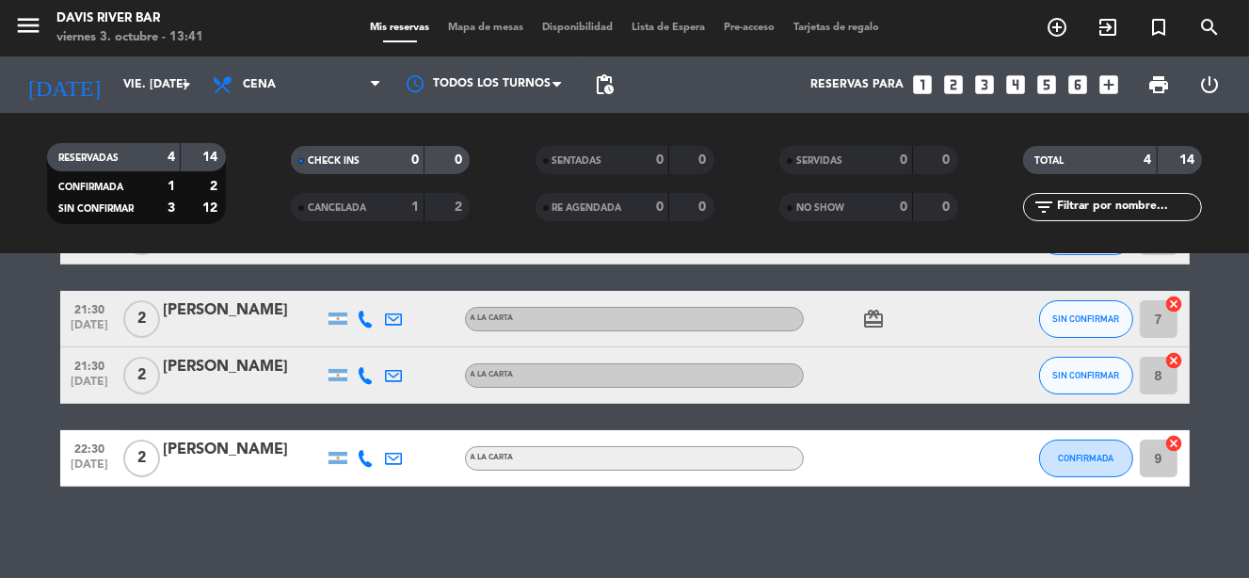
scroll to position [136, 0]
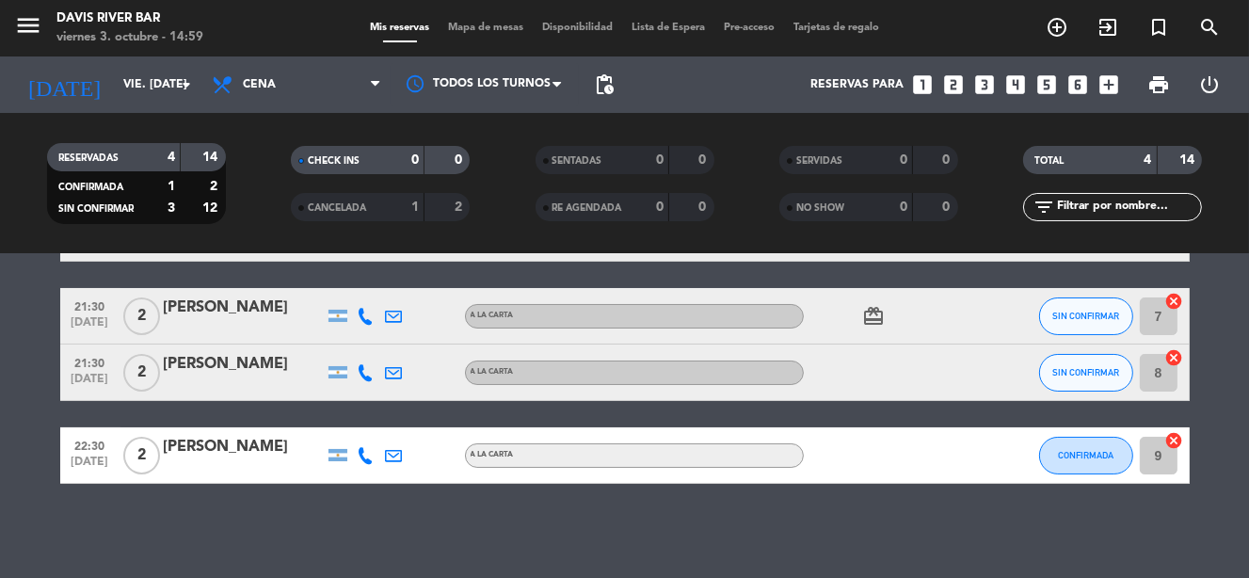
click at [0, 204] on div "RESERVADAS 4 14 CONFIRMADA 1 2 SIN CONFIRMAR 3 12 CHECK INS 0 0 CANCELADA 1 2 S…" at bounding box center [624, 184] width 1249 height 104
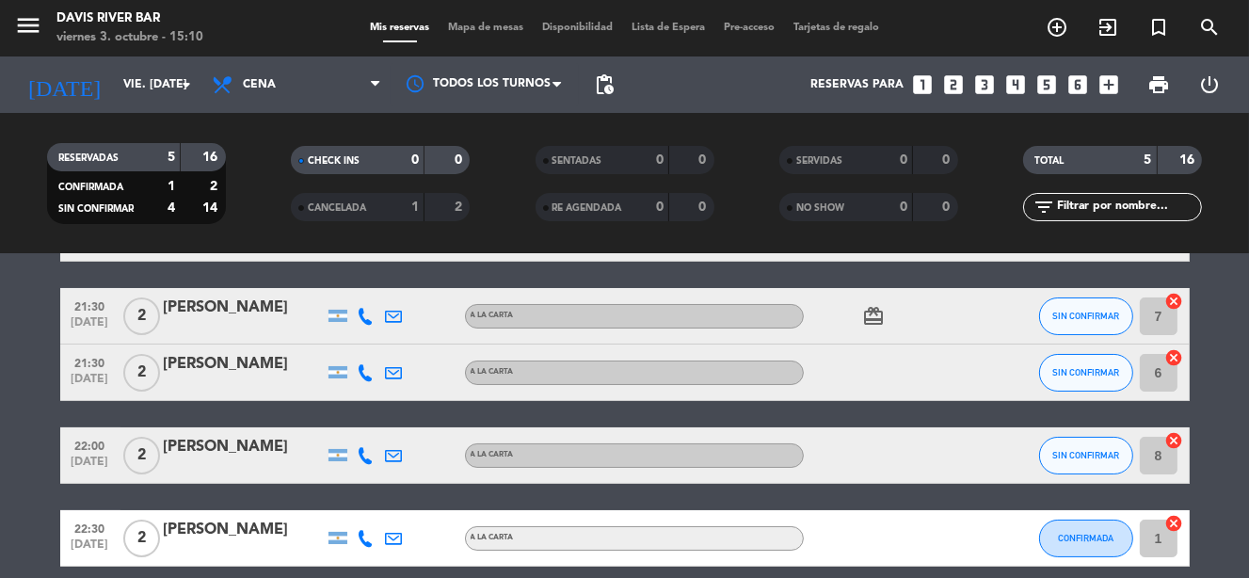
drag, startPoint x: 406, startPoint y: 1, endPoint x: 1163, endPoint y: 314, distance: 819.9
click at [1163, 314] on input "7" at bounding box center [1159, 316] width 38 height 38
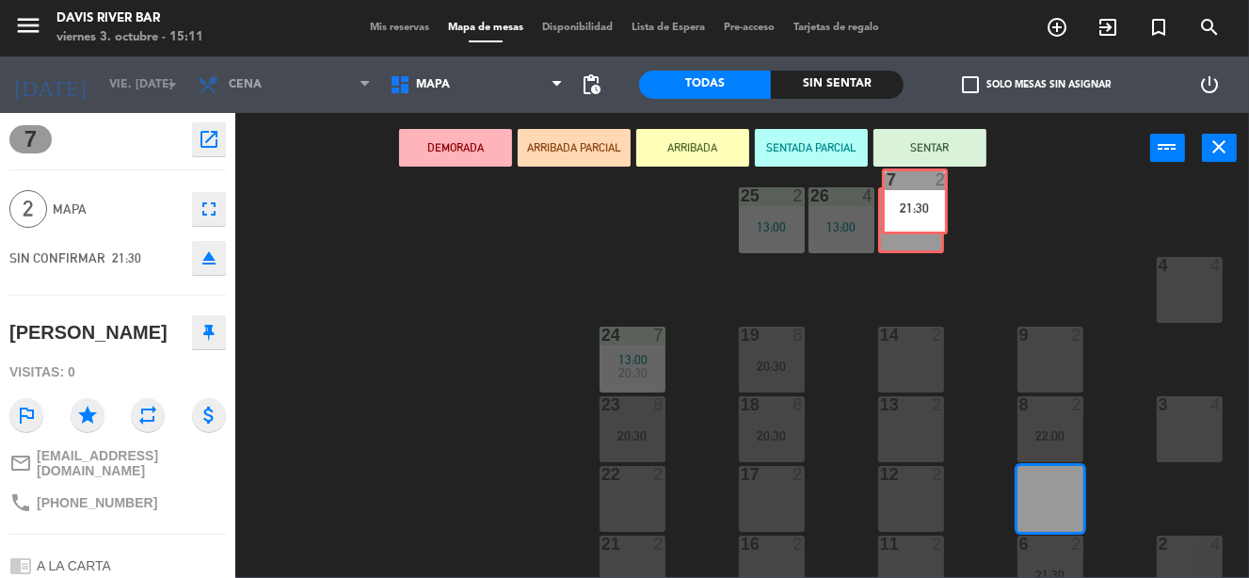
scroll to position [502, 0]
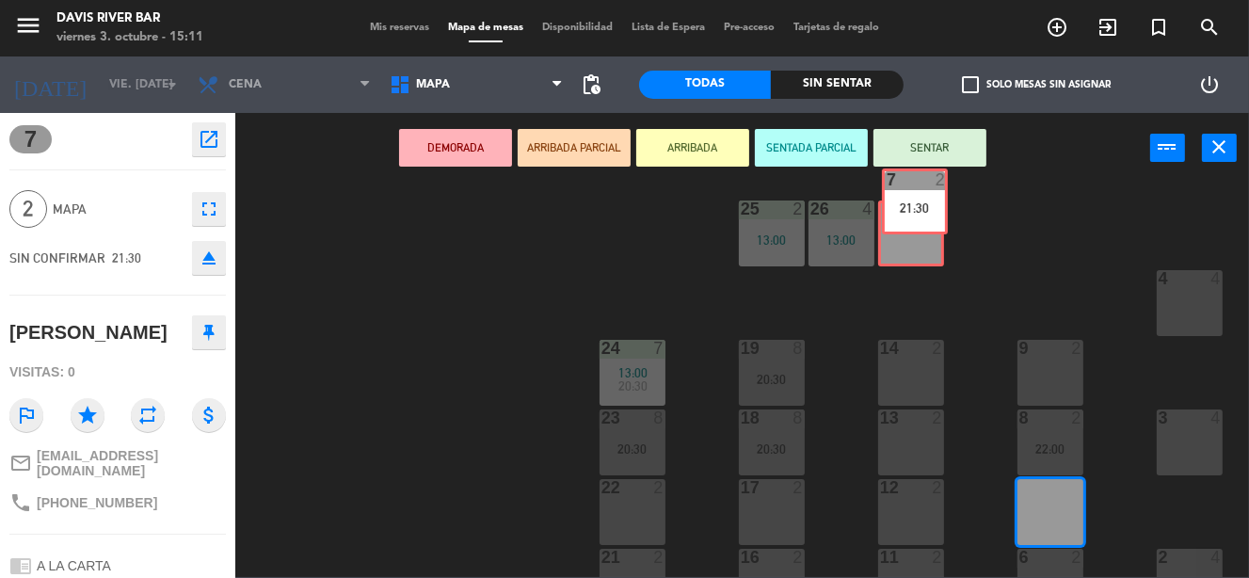
drag, startPoint x: 1061, startPoint y: 450, endPoint x: 925, endPoint y: 200, distance: 283.8
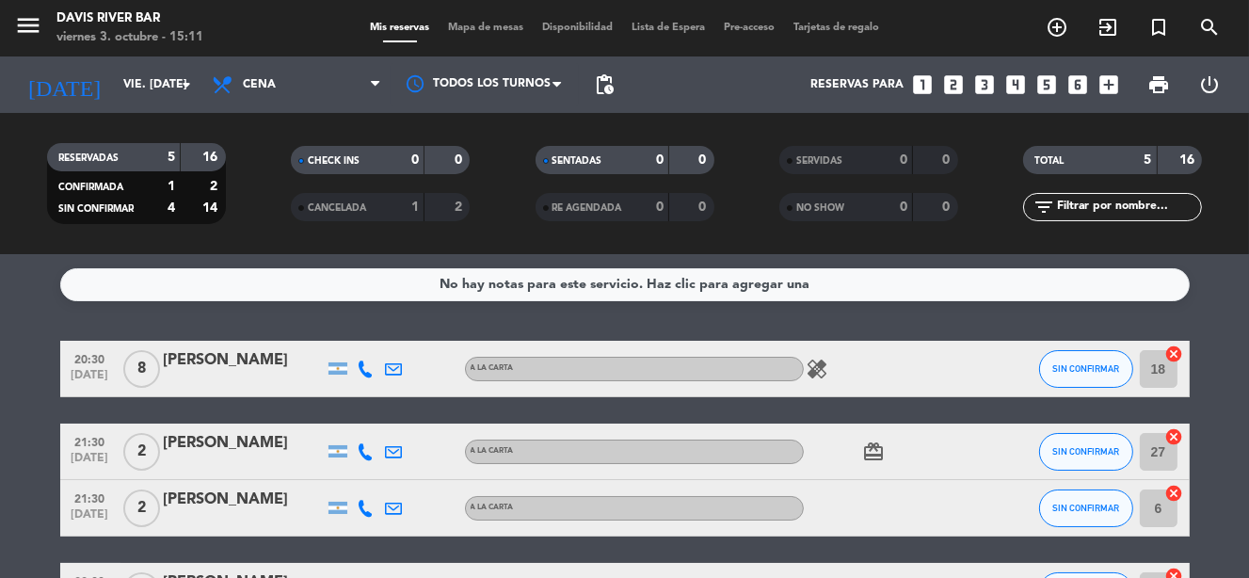
click at [1160, 505] on input "6" at bounding box center [1159, 508] width 38 height 38
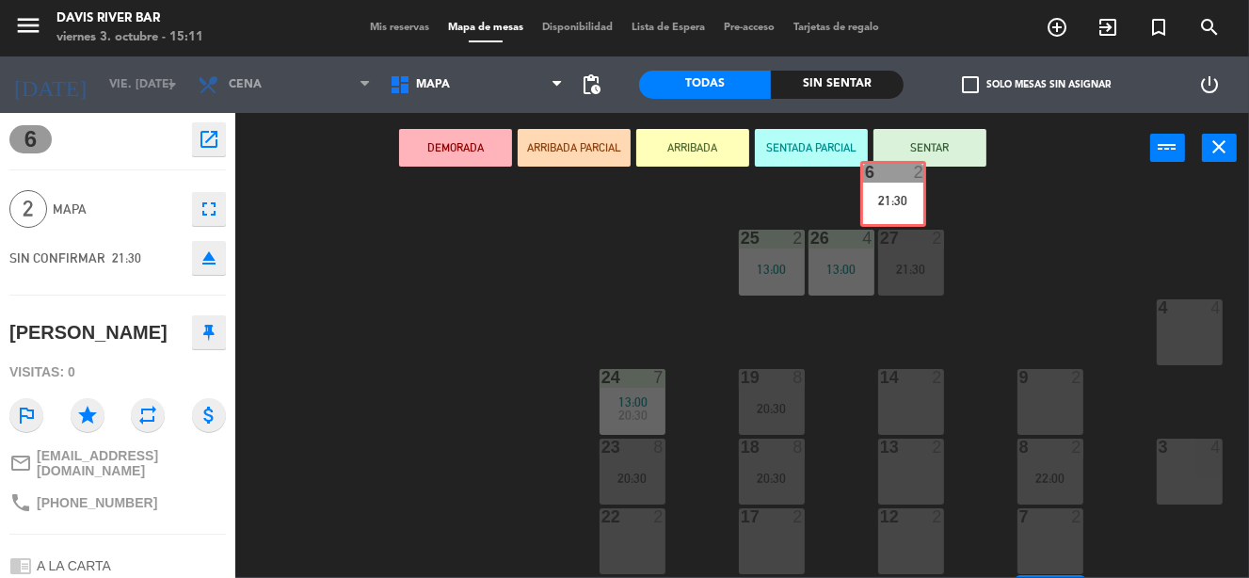
scroll to position [448, 0]
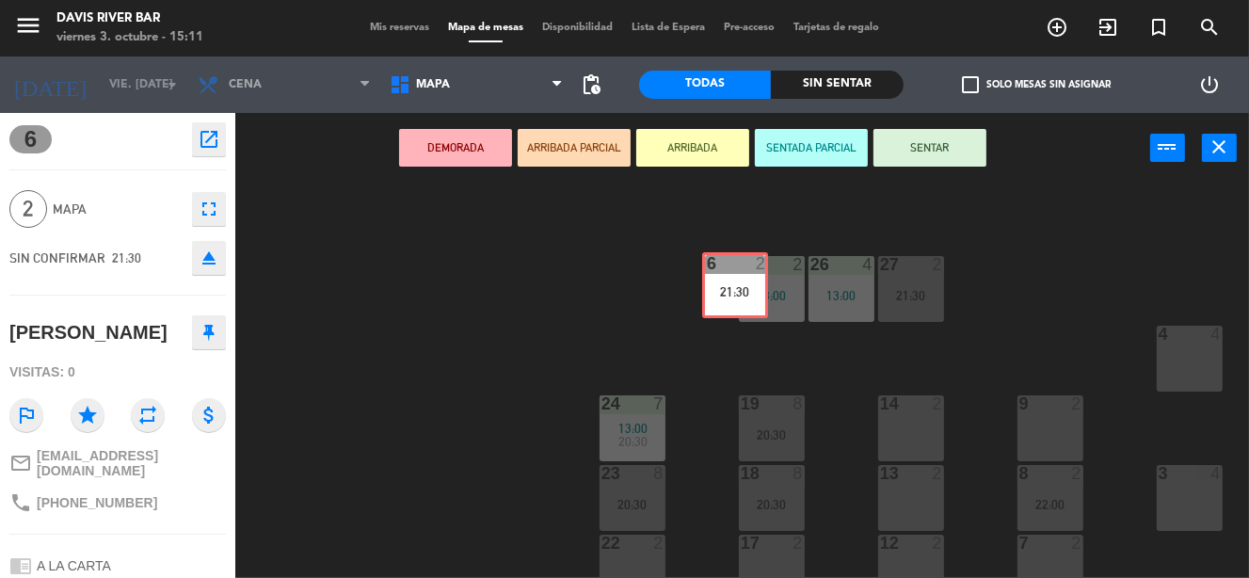
drag, startPoint x: 1031, startPoint y: 433, endPoint x: 738, endPoint y: 313, distance: 317.0
click at [738, 313] on div "56 lock 6 55 lock 6 54 lock 6 49 lock 4 48 lock 4 47 lock 4 46 lock 4 45 lock 4…" at bounding box center [748, 380] width 1001 height 394
click at [791, 313] on div "25 2 13:00" at bounding box center [772, 289] width 66 height 66
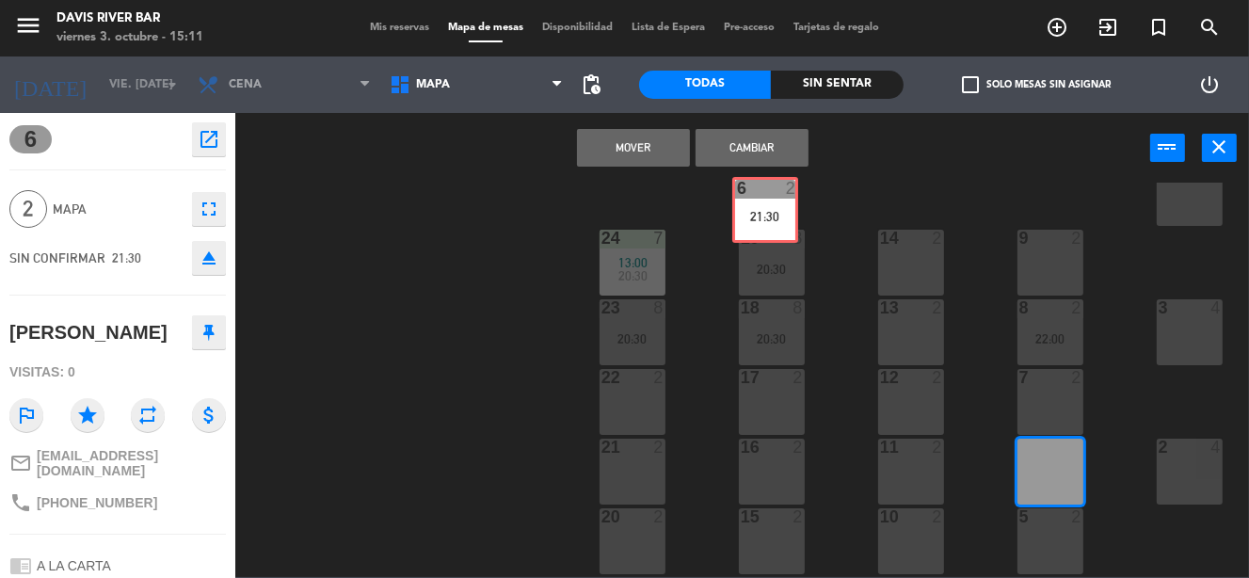
scroll to position [596, 0]
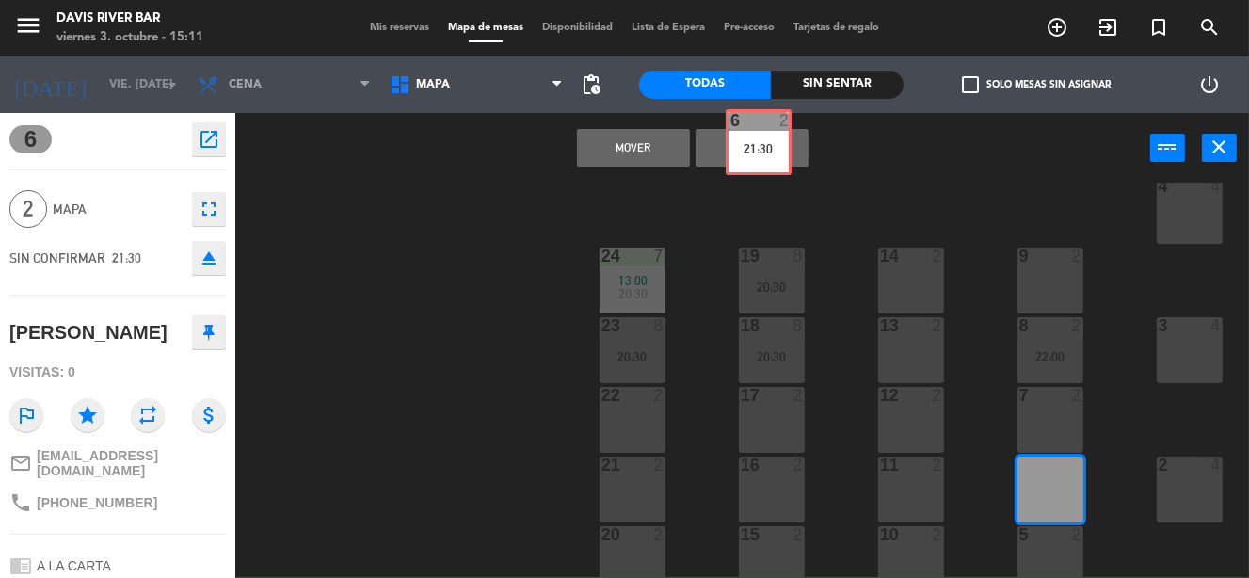
drag, startPoint x: 1037, startPoint y: 448, endPoint x: 733, endPoint y: 122, distance: 445.5
click at [736, 126] on div "Mover Cambiar power_input close 56 lock 6 55 lock 6 54 lock 6 49 lock 4 48 lock…" at bounding box center [624, 345] width 1249 height 464
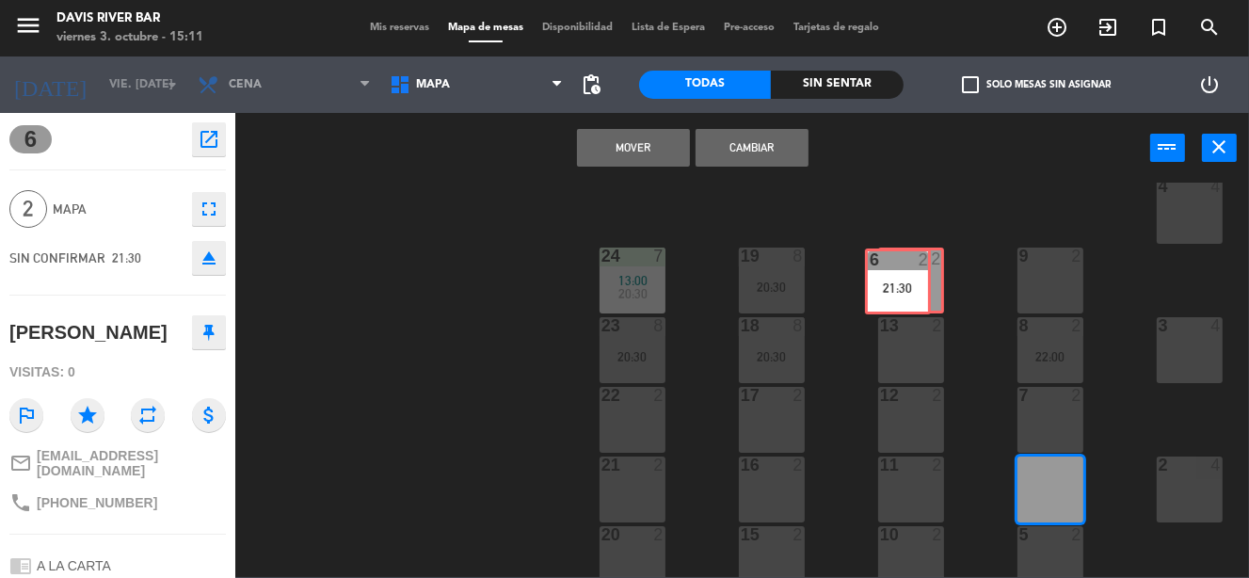
scroll to position [584, 0]
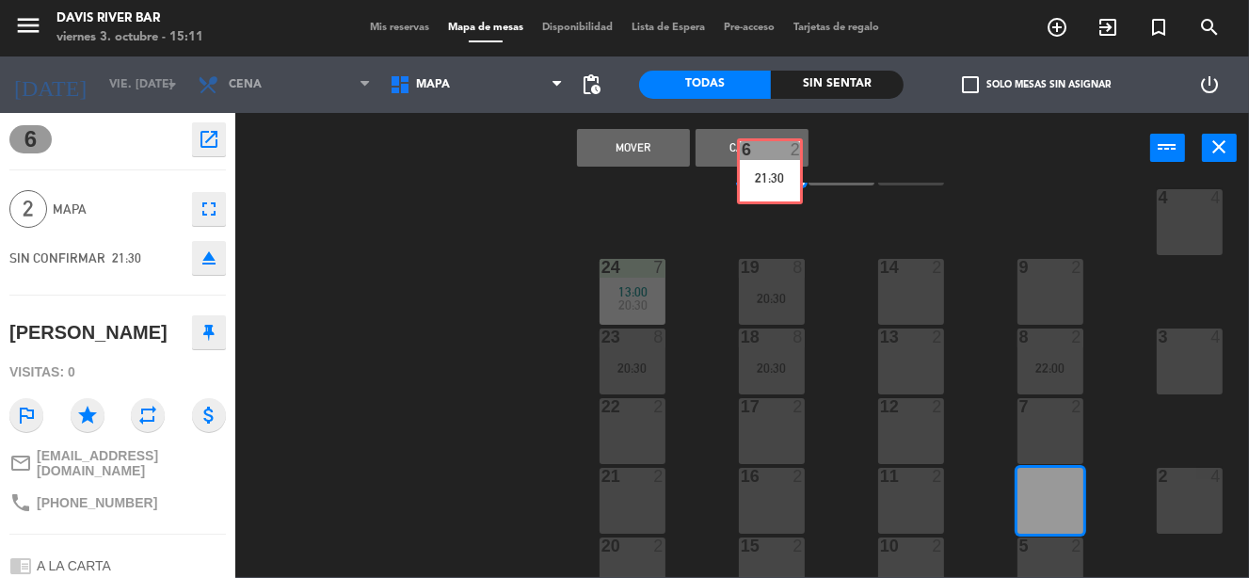
drag, startPoint x: 1032, startPoint y: 483, endPoint x: 752, endPoint y: 166, distance: 423.4
click at [752, 166] on div "Mover Cambiar power_input close 56 lock 6 55 lock 6 54 lock 6 49 lock 4 48 lock…" at bounding box center [624, 345] width 1249 height 464
click at [647, 147] on button "Mover" at bounding box center [633, 148] width 113 height 38
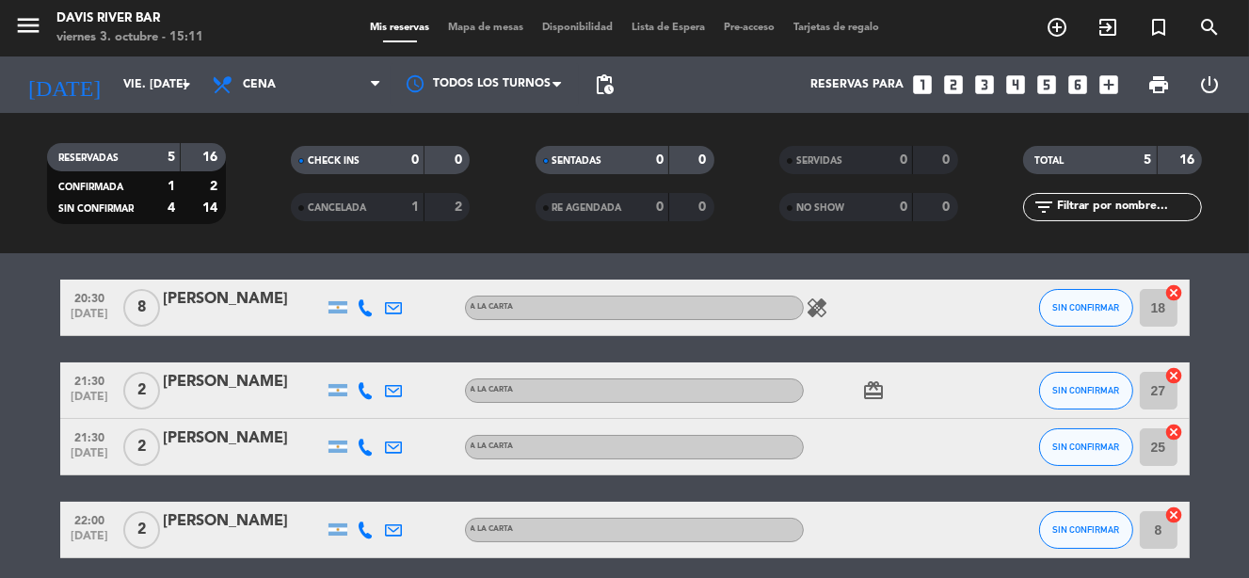
scroll to position [94, 0]
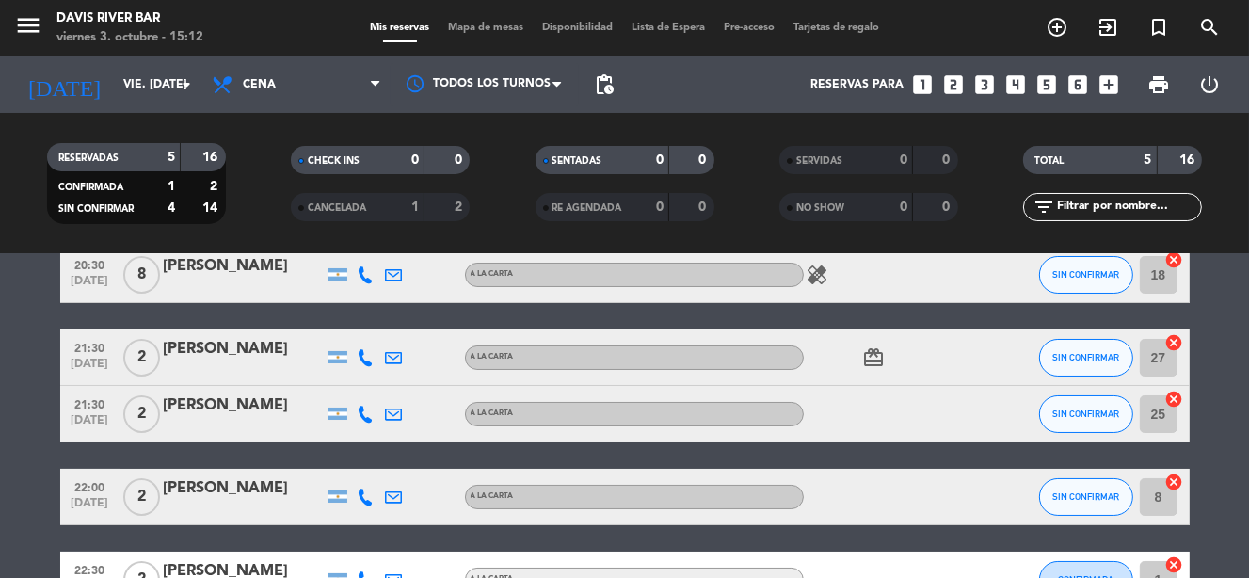
click at [1159, 492] on input "8" at bounding box center [1159, 497] width 38 height 38
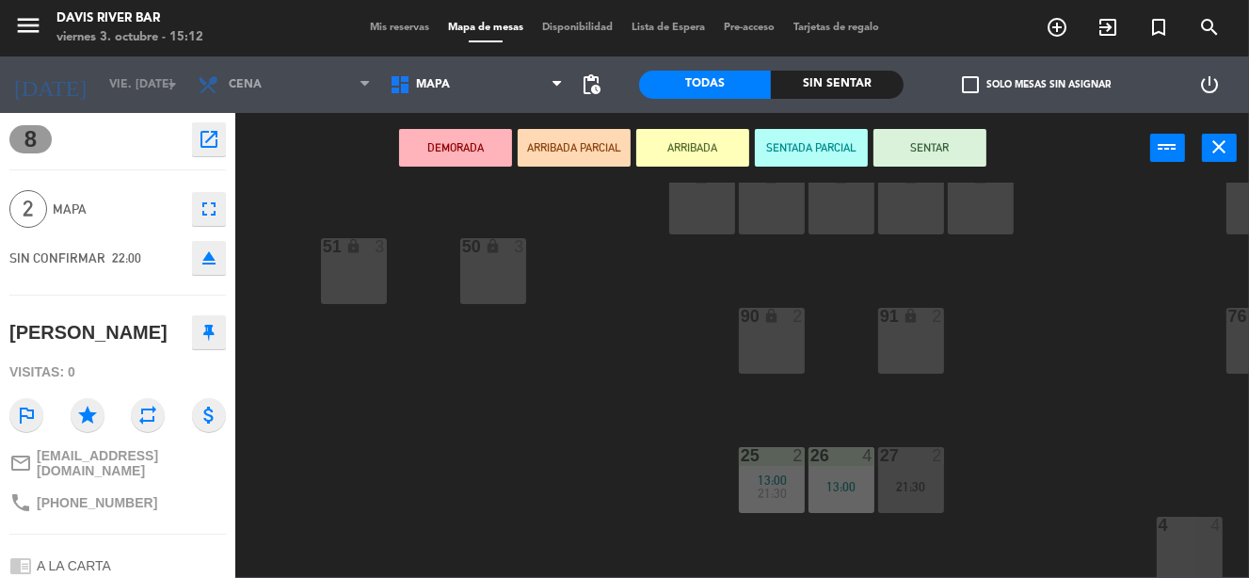
scroll to position [471, 0]
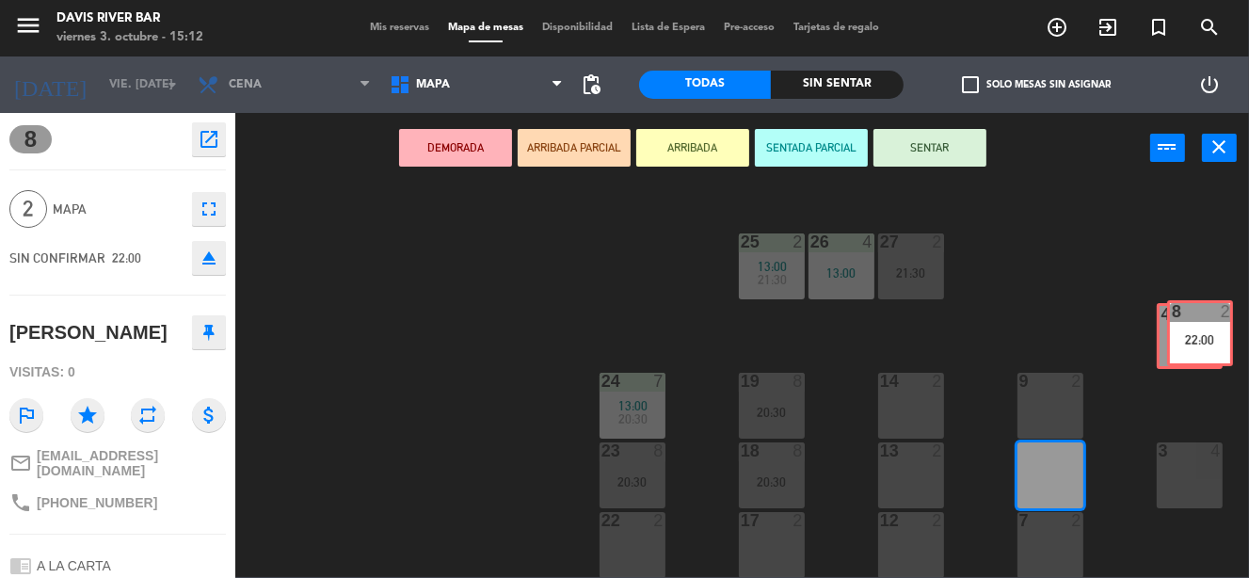
drag, startPoint x: 1045, startPoint y: 468, endPoint x: 1193, endPoint y: 326, distance: 205.7
click at [1193, 326] on div "56 lock 6 55 lock 6 54 lock 6 49 lock 4 48 lock 4 47 lock 4 46 lock 4 45 lock 4…" at bounding box center [748, 380] width 1001 height 394
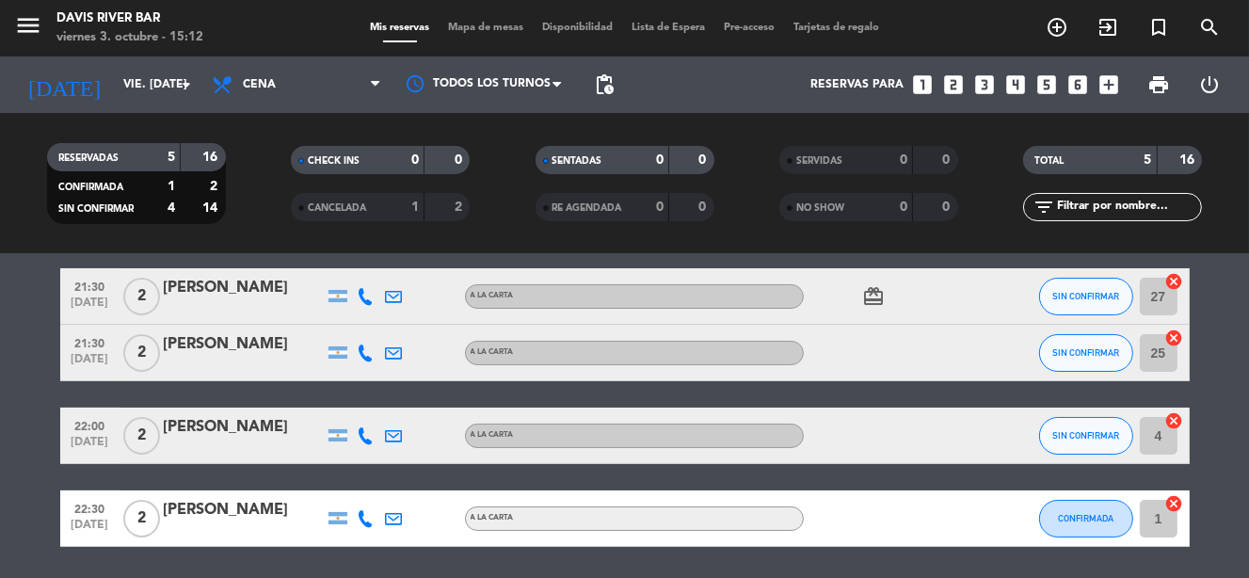
scroll to position [188, 0]
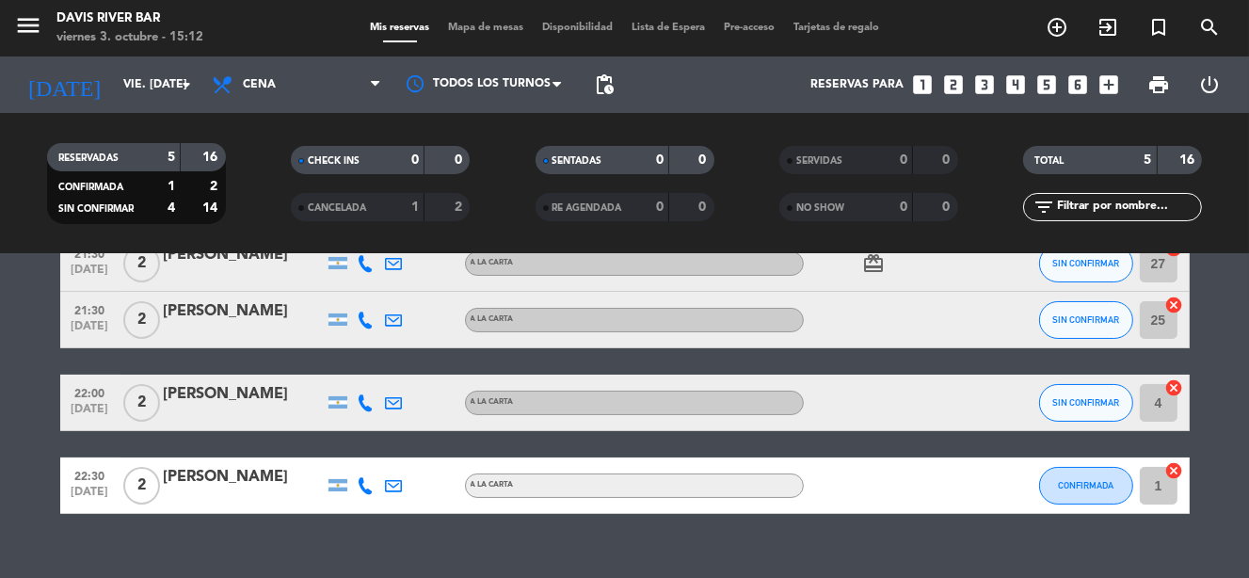
click at [1151, 481] on input "1" at bounding box center [1159, 486] width 38 height 38
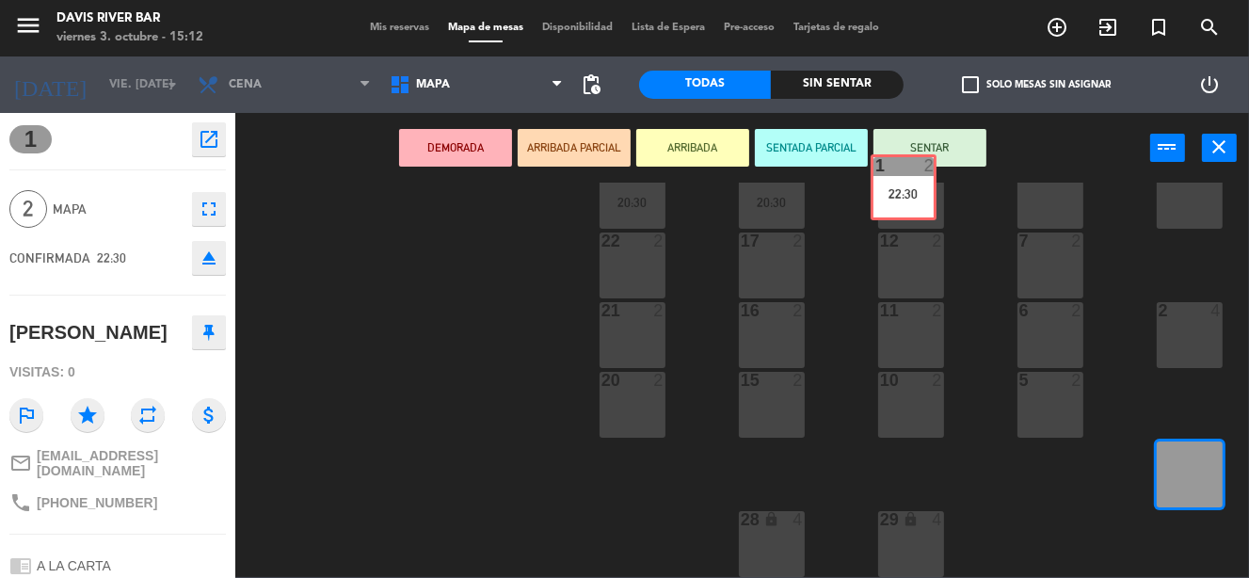
scroll to position [745, 0]
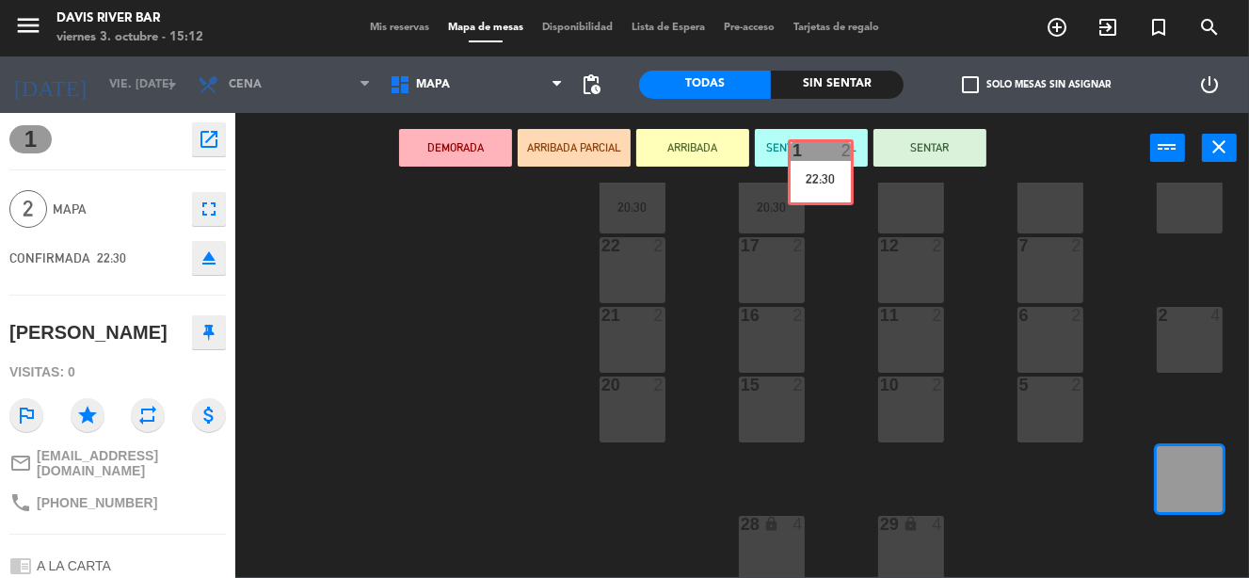
drag, startPoint x: 1159, startPoint y: 457, endPoint x: 790, endPoint y: 166, distance: 470.3
click at [790, 166] on div "DEMORADA ARRIBADA PARCIAL ARRIBADA SENTADA PARCIAL SENTAR power_input close 56 …" at bounding box center [624, 345] width 1249 height 464
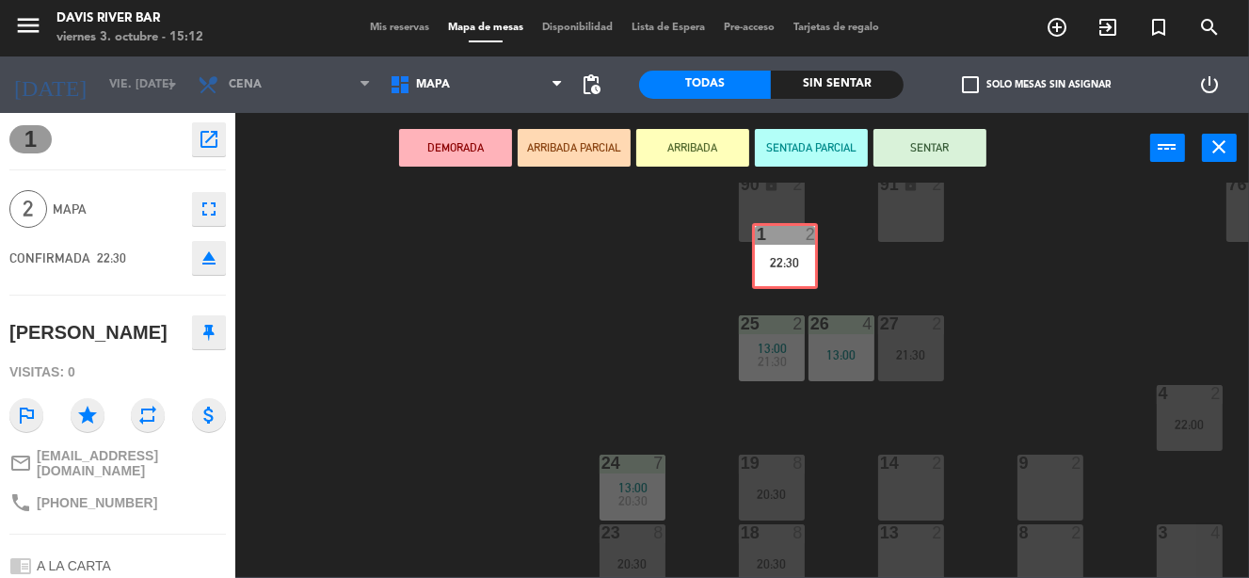
scroll to position [386, 0]
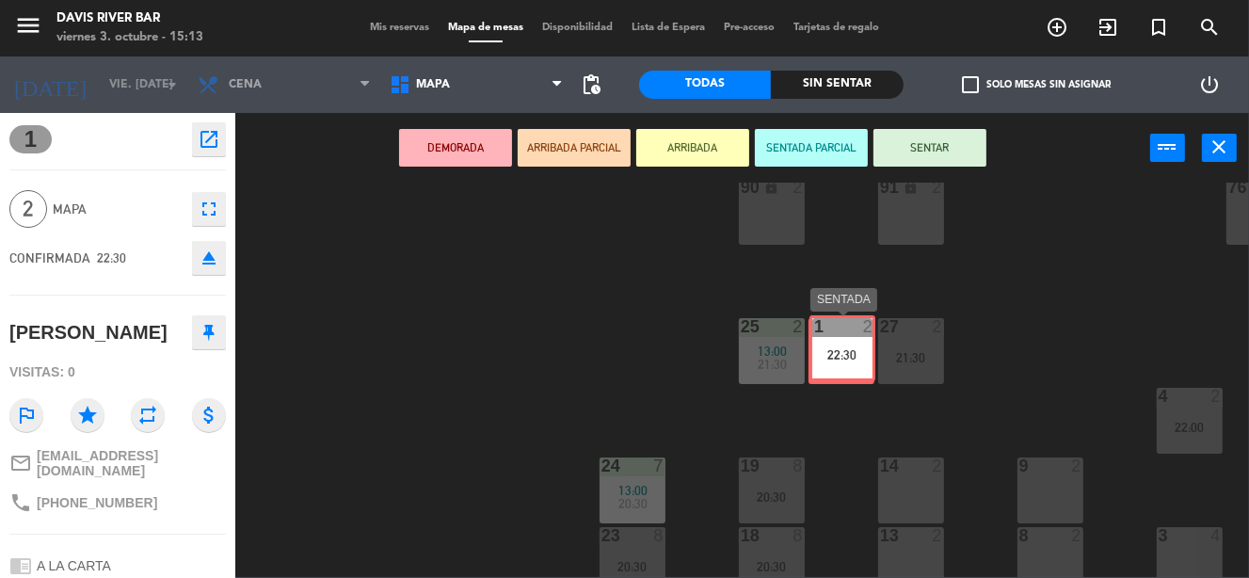
drag, startPoint x: 1170, startPoint y: 458, endPoint x: 823, endPoint y: 343, distance: 366.1
click at [823, 343] on div "56 lock 6 55 lock 6 54 lock 6 49 lock 4 48 lock 4 47 lock 4 46 lock 4 45 lock 4…" at bounding box center [748, 380] width 1001 height 394
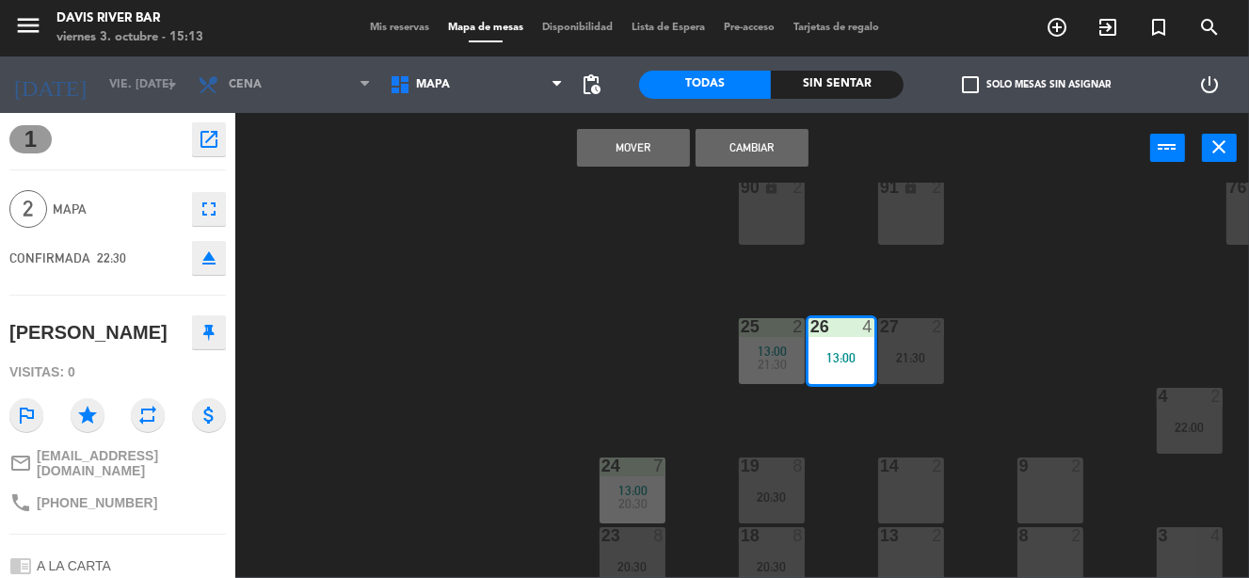
click at [630, 148] on button "Mover" at bounding box center [633, 148] width 113 height 38
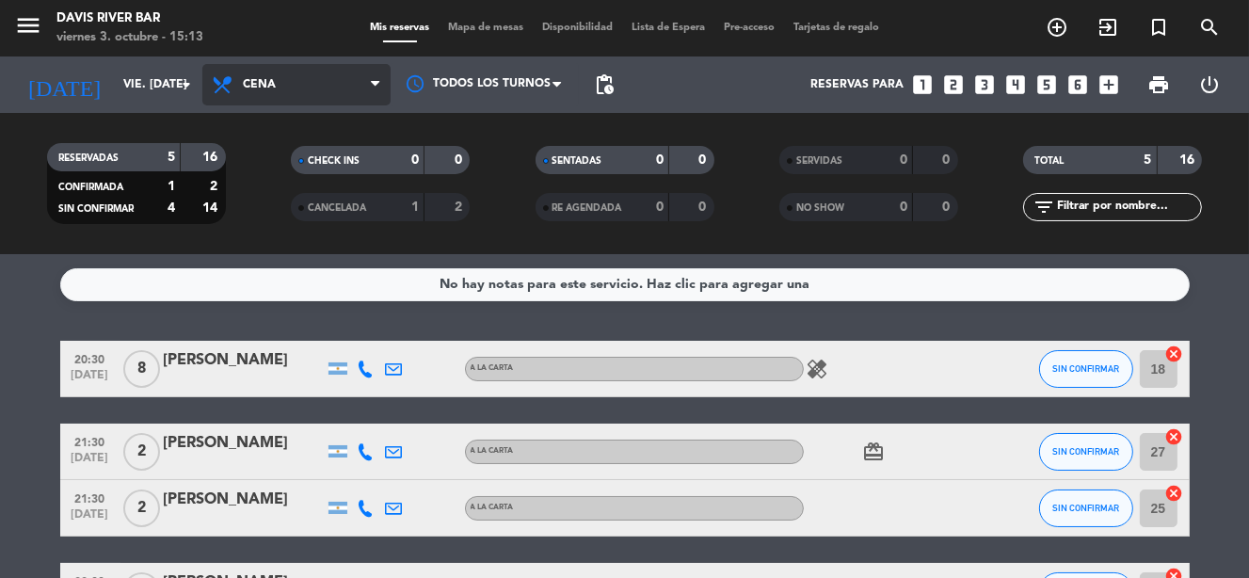
click at [291, 79] on span "Cena" at bounding box center [296, 84] width 188 height 41
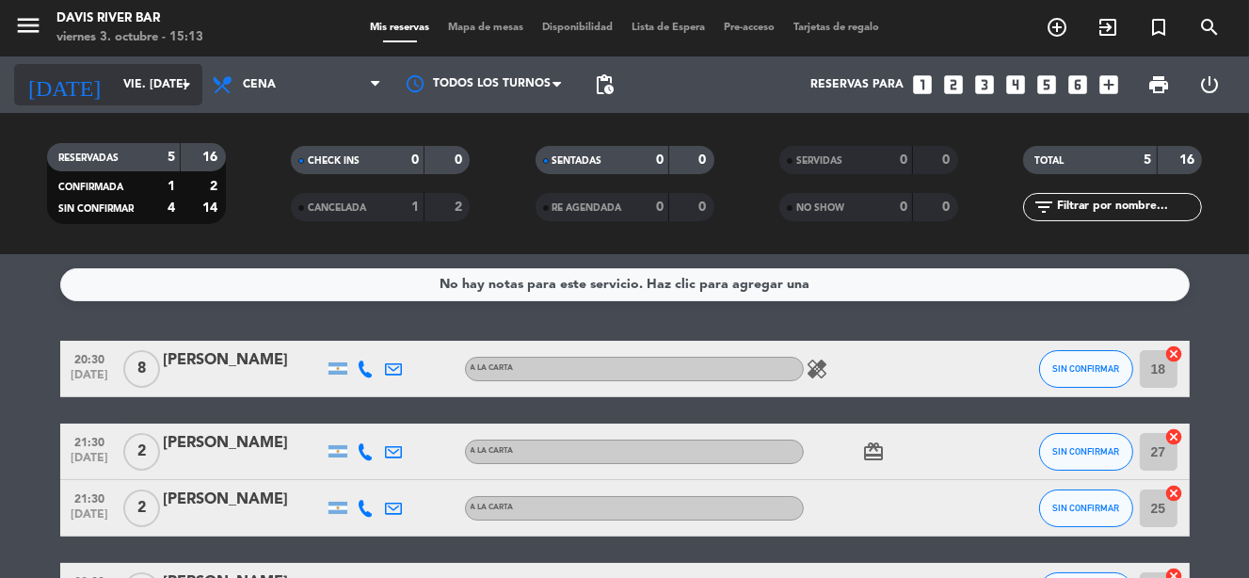
click at [184, 85] on icon "arrow_drop_down" at bounding box center [186, 84] width 23 height 23
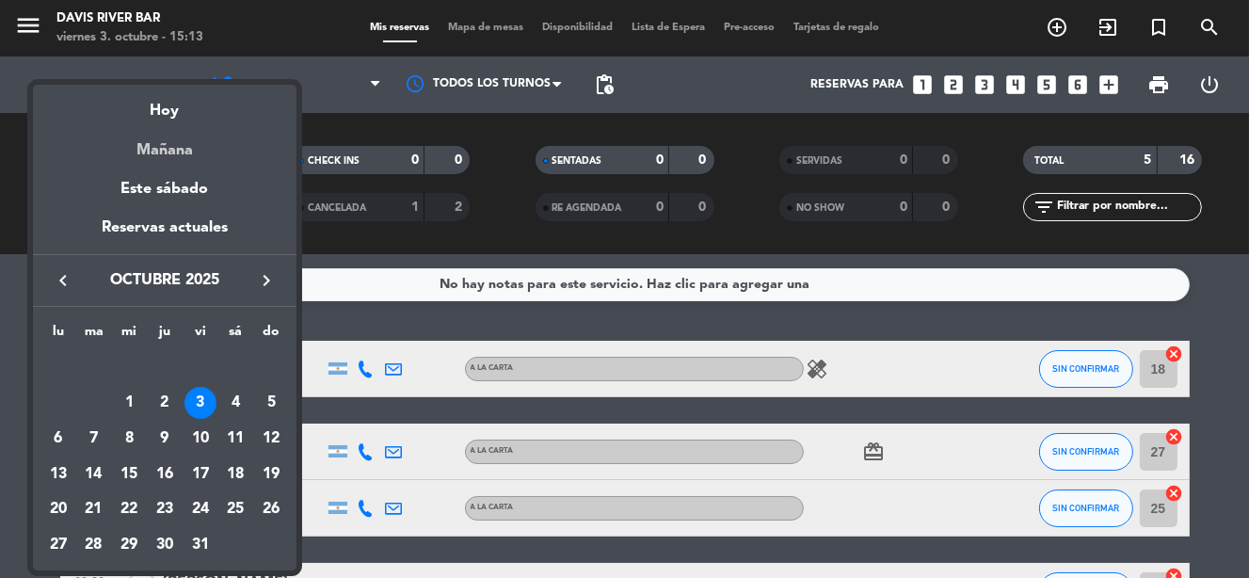
click at [179, 153] on div "Mañana" at bounding box center [165, 143] width 264 height 39
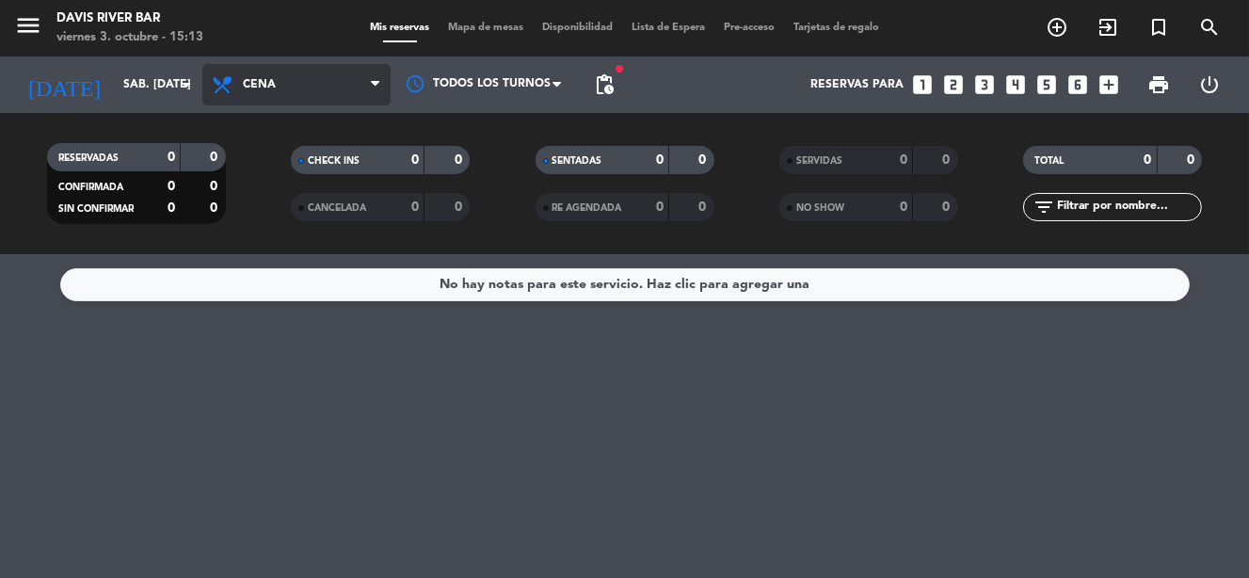
click at [337, 93] on span "Cena" at bounding box center [296, 84] width 188 height 41
click at [313, 166] on div "menu [PERSON_NAME] River [PERSON_NAME] 3. octubre - 15:13 Mis reservas Mapa de …" at bounding box center [624, 127] width 1249 height 254
click at [367, 88] on span "Desayuno" at bounding box center [296, 84] width 188 height 41
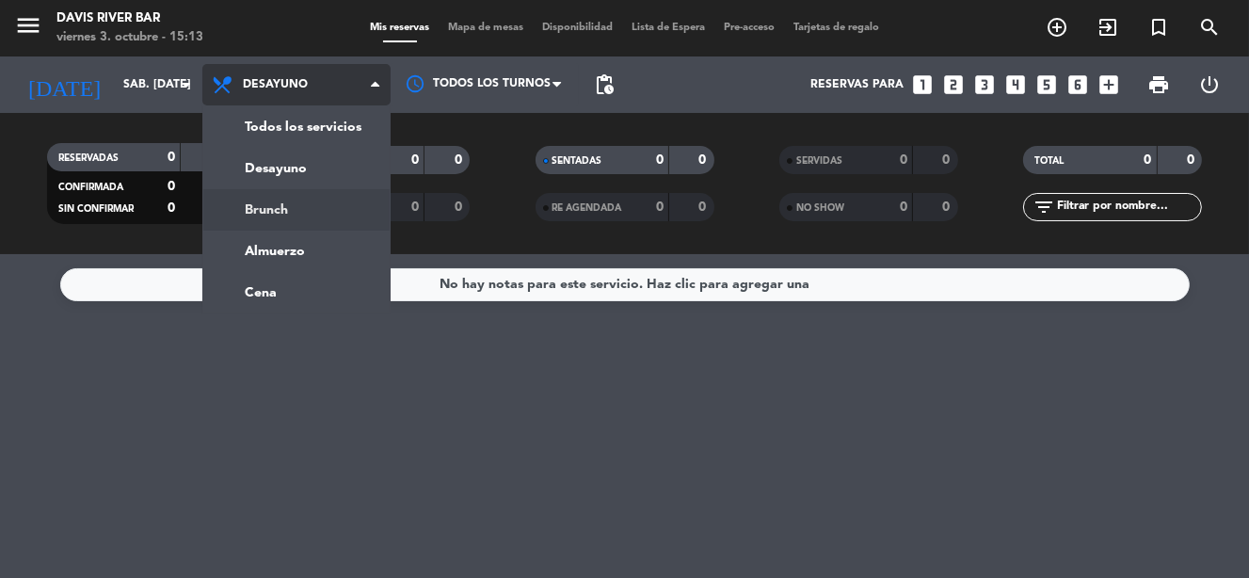
click at [296, 216] on div "menu [PERSON_NAME] River [PERSON_NAME] 3. octubre - 15:13 Mis reservas Mapa de …" at bounding box center [624, 127] width 1249 height 254
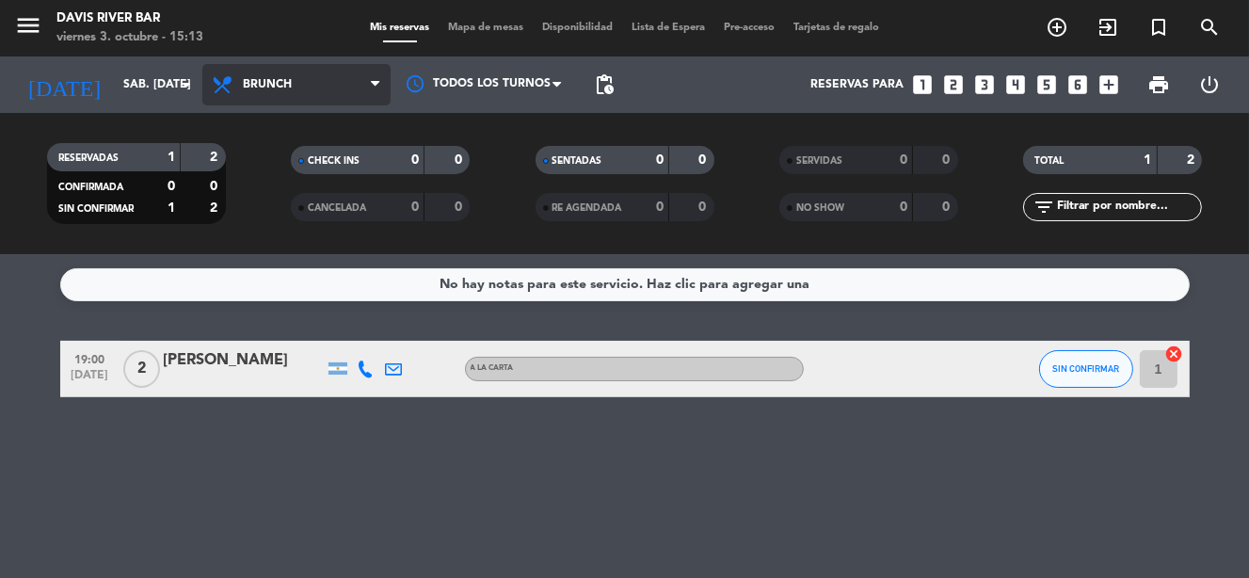
click at [349, 90] on span "Brunch" at bounding box center [296, 84] width 188 height 41
click at [290, 249] on div "menu [PERSON_NAME] River [PERSON_NAME] 3. octubre - 15:13 Mis reservas Mapa de …" at bounding box center [624, 127] width 1249 height 254
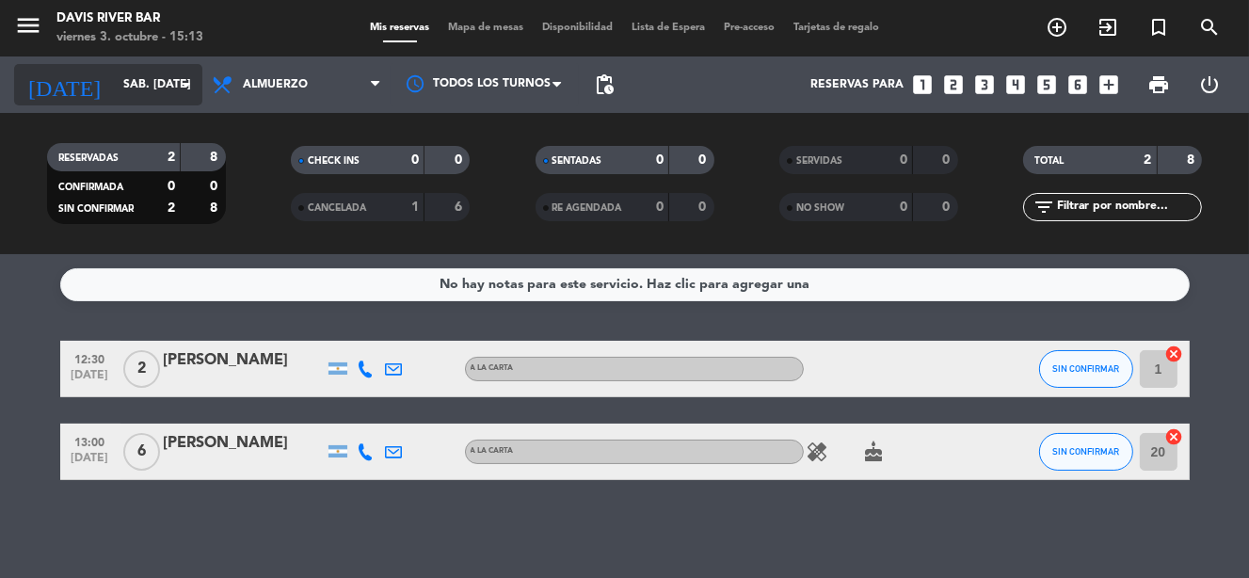
click at [163, 85] on input "sáb. [DATE]" at bounding box center [193, 85] width 158 height 32
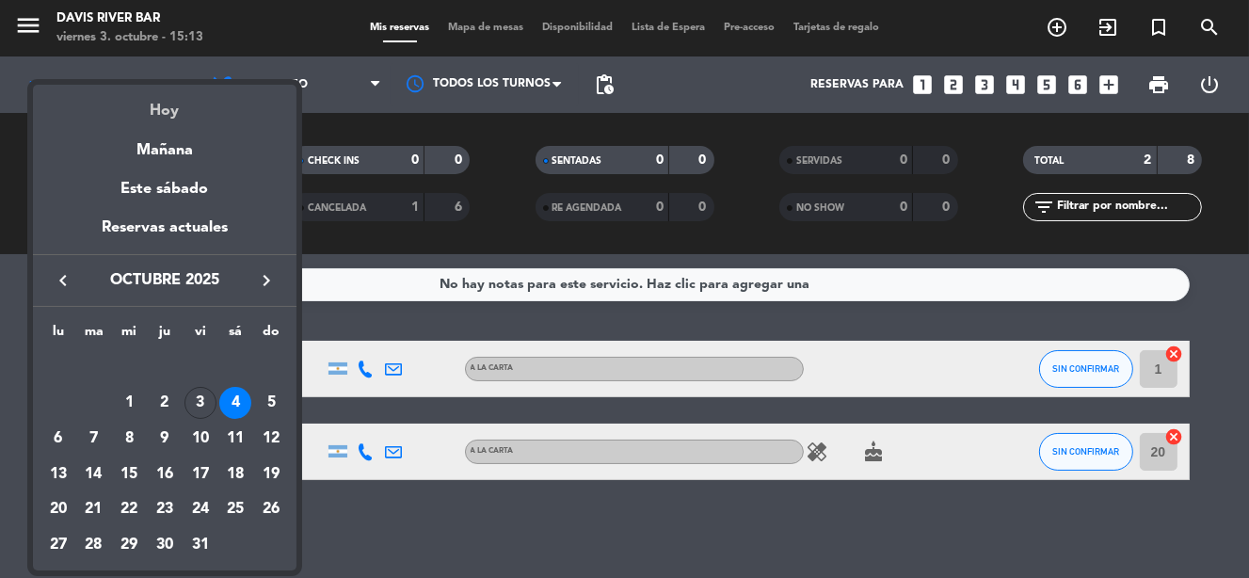
click at [174, 110] on div "Hoy" at bounding box center [165, 104] width 264 height 39
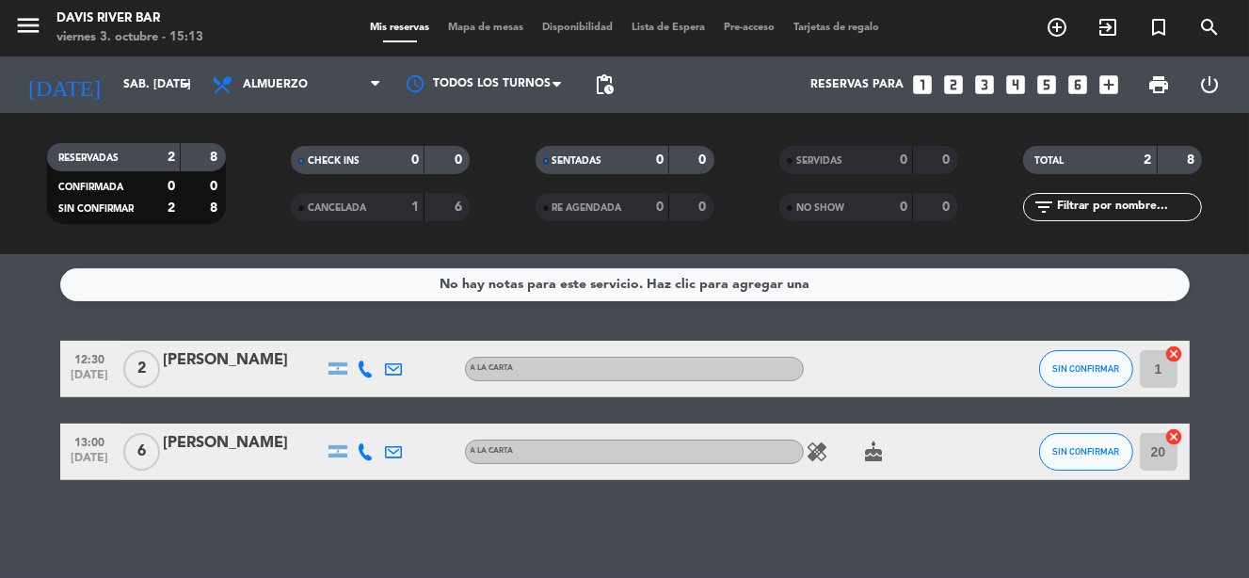
type input "vie. [DATE]"
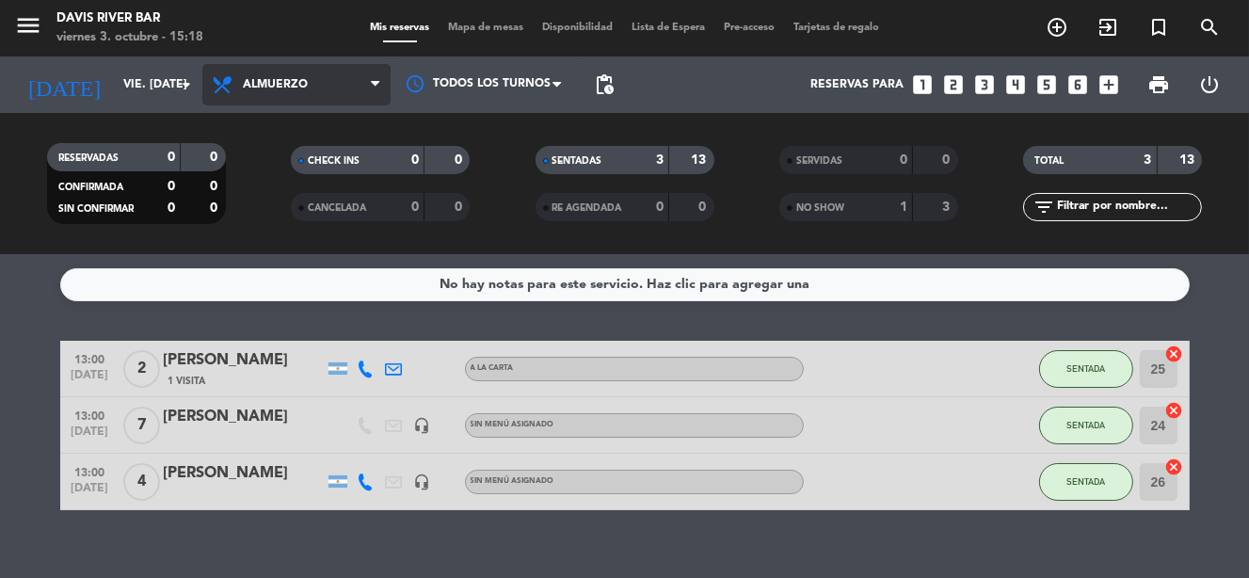
click at [312, 91] on span "Almuerzo" at bounding box center [296, 84] width 188 height 41
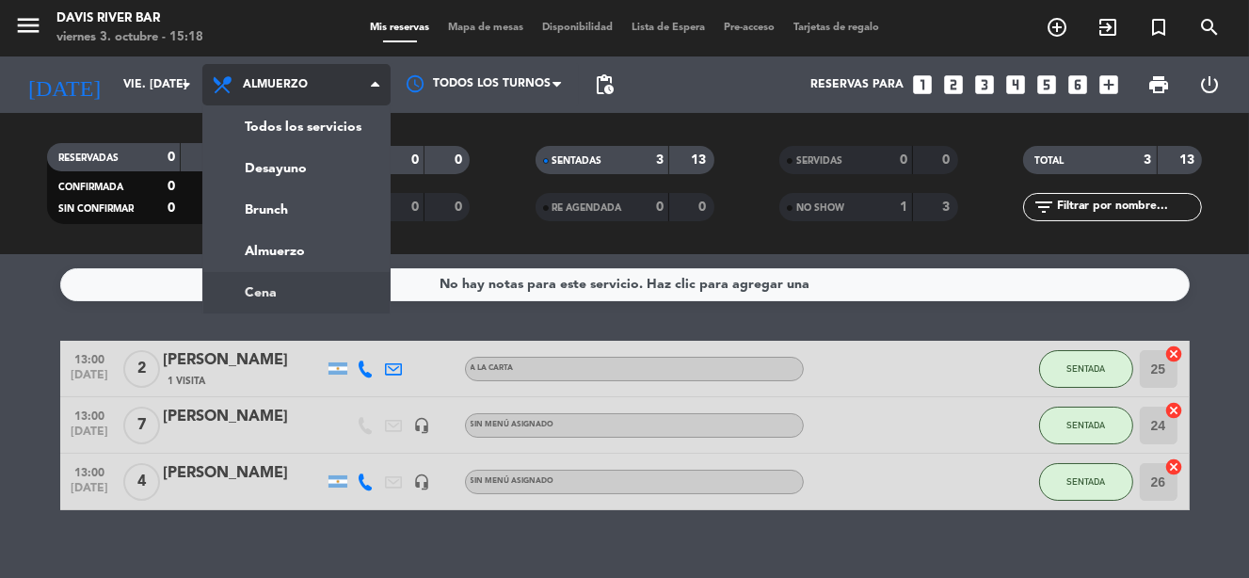
click at [290, 294] on ng-component "menu [PERSON_NAME] River [PERSON_NAME] 3. octubre - 15:18 Mis reservas Mapa de …" at bounding box center [624, 289] width 1249 height 578
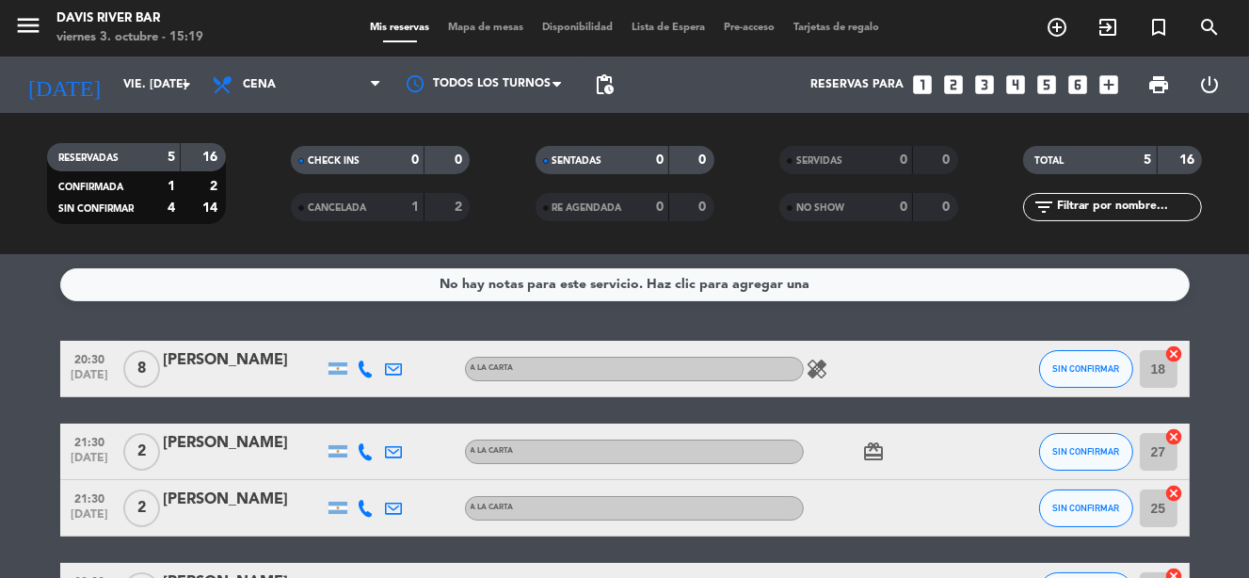
click at [870, 453] on icon "card_giftcard" at bounding box center [874, 451] width 23 height 23
click at [814, 370] on icon "healing" at bounding box center [818, 369] width 23 height 23
click at [991, 316] on div "No hay notas para este servicio. Haz clic para agregar una 20:30 [DATE] 8 [PERS…" at bounding box center [624, 416] width 1249 height 324
click at [372, 77] on icon at bounding box center [375, 84] width 8 height 15
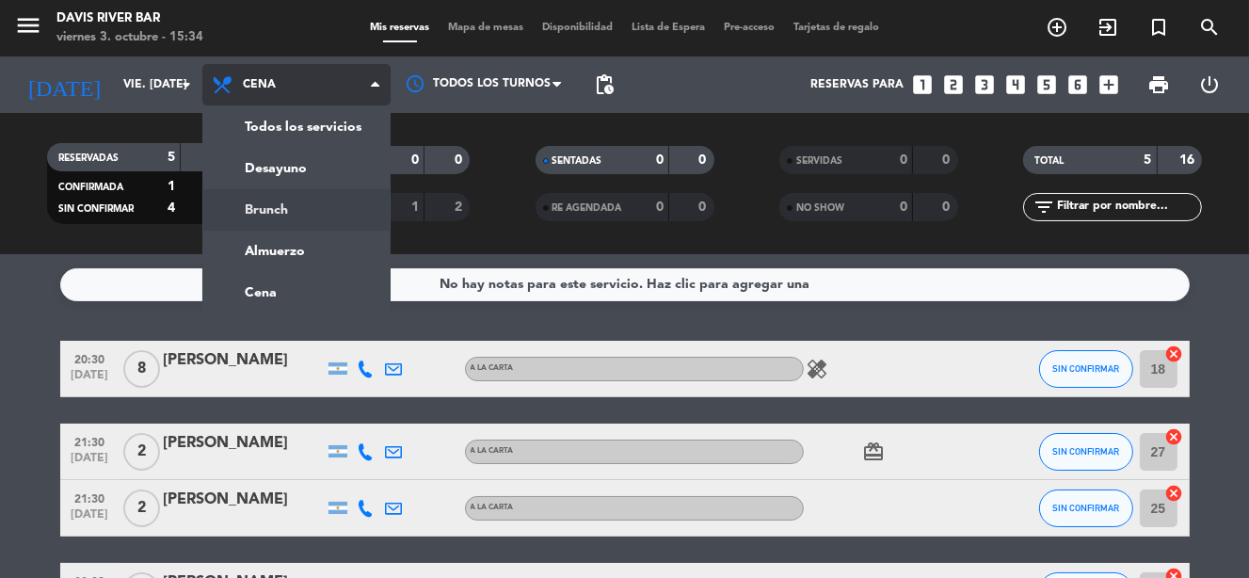
click at [326, 207] on div "menu [PERSON_NAME] River [PERSON_NAME] 3. octubre - 15:34 Mis reservas Mapa de …" at bounding box center [624, 127] width 1249 height 254
